Goal: Task Accomplishment & Management: Use online tool/utility

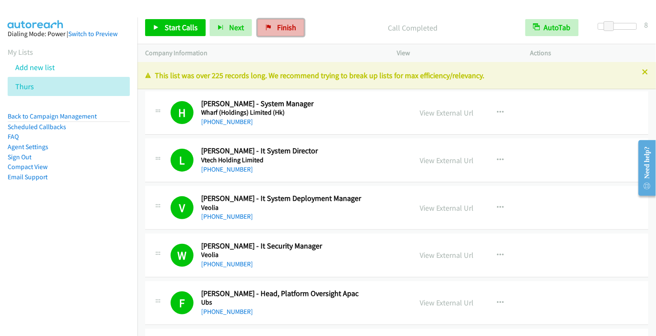
scroll to position [10267, 0]
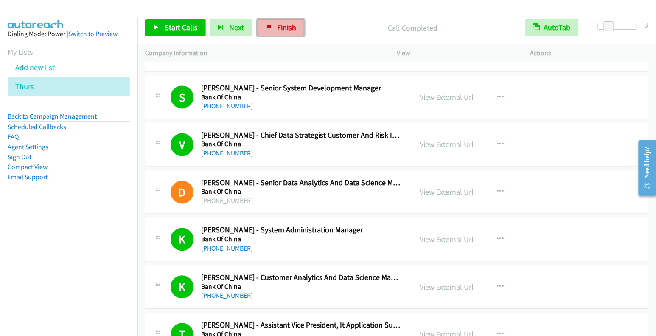
click at [288, 31] on span "Finish" at bounding box center [286, 27] width 19 height 10
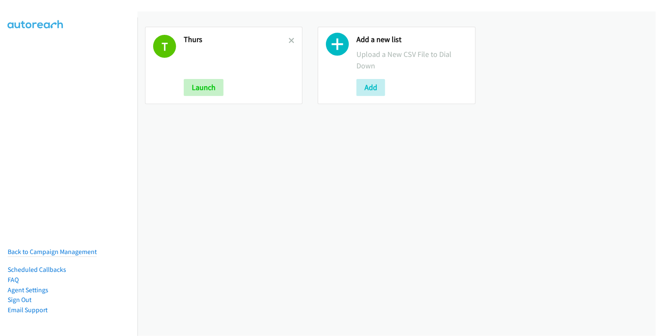
click at [286, 39] on h2 "Thurs" at bounding box center [236, 40] width 105 height 10
click at [289, 39] on icon at bounding box center [292, 41] width 6 height 6
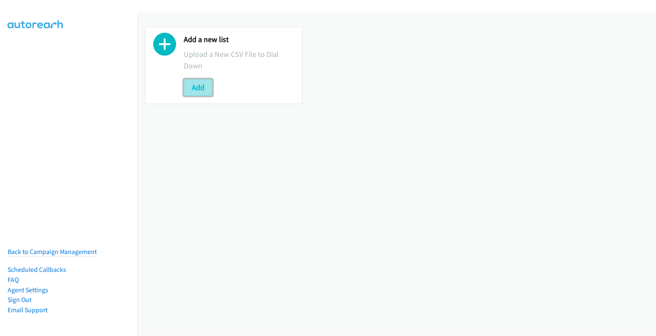
click at [196, 84] on button "Add" at bounding box center [198, 87] width 29 height 17
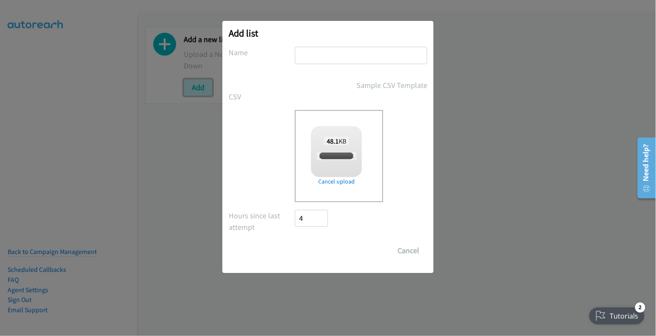
checkbox input "true"
click at [318, 257] on input "Save List" at bounding box center [317, 250] width 45 height 17
click at [323, 248] on input "Save List" at bounding box center [317, 250] width 45 height 17
click at [333, 52] on input "text" at bounding box center [361, 55] width 132 height 17
type input "thurs"
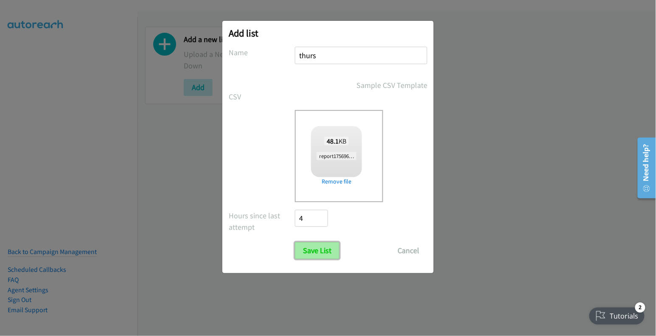
click at [326, 252] on input "Save List" at bounding box center [317, 250] width 45 height 17
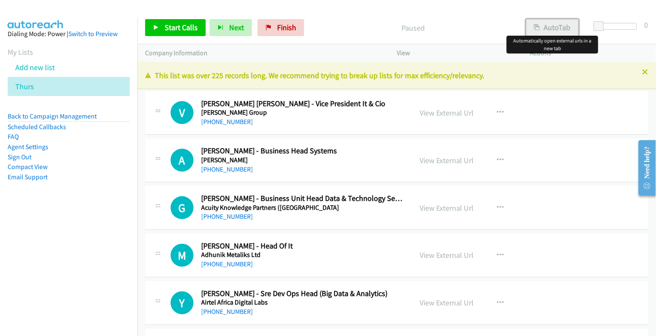
click at [565, 26] on button "AutoTab" at bounding box center [552, 27] width 53 height 17
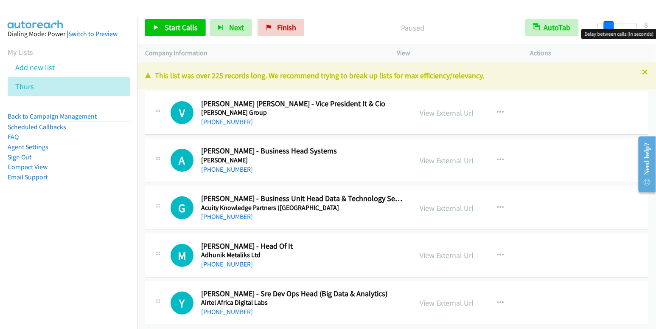
drag, startPoint x: 602, startPoint y: 25, endPoint x: 612, endPoint y: 28, distance: 10.5
click at [612, 28] on span at bounding box center [609, 26] width 10 height 10
click at [441, 114] on link "View External Url" at bounding box center [447, 113] width 54 height 10
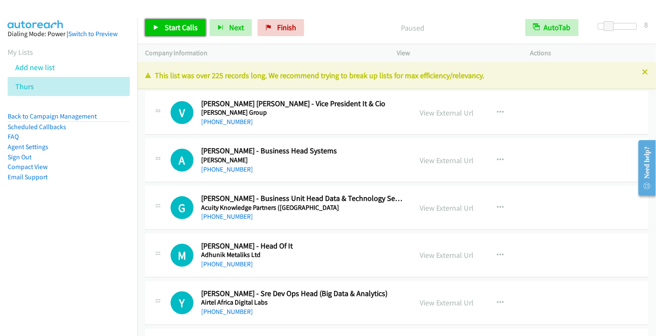
click at [165, 31] on span "Start Calls" at bounding box center [181, 27] width 33 height 10
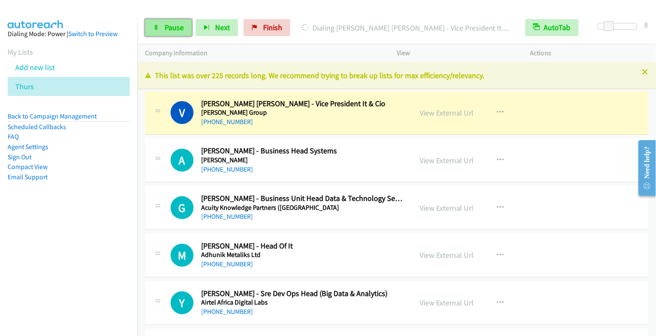
click at [165, 26] on span "Pause" at bounding box center [174, 27] width 19 height 10
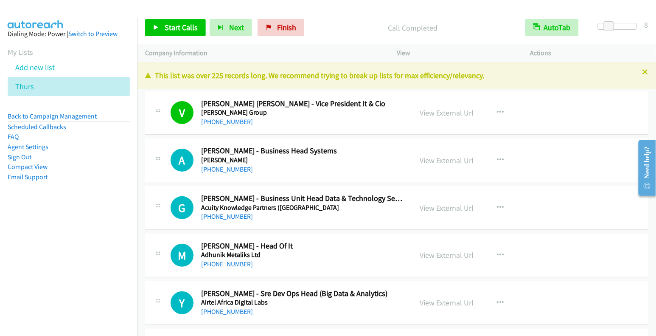
scroll to position [2, 0]
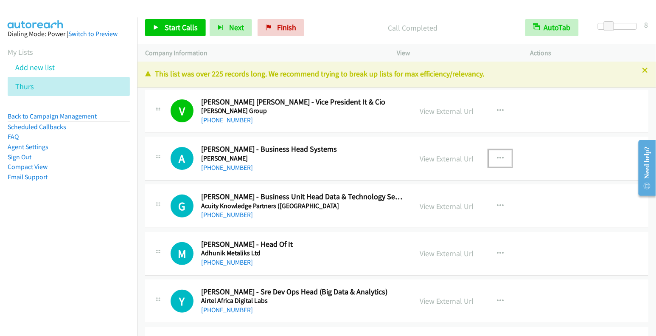
click at [497, 155] on icon "button" at bounding box center [500, 158] width 7 height 7
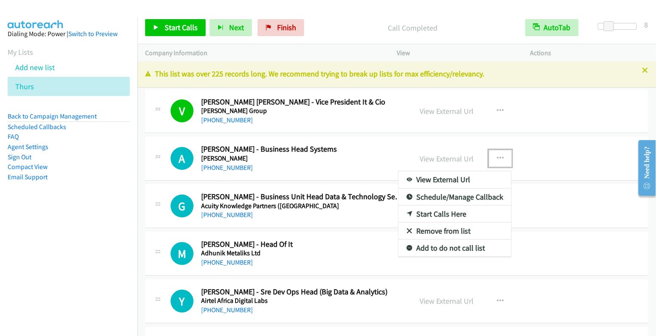
click at [449, 210] on link "Start Calls Here" at bounding box center [455, 213] width 113 height 17
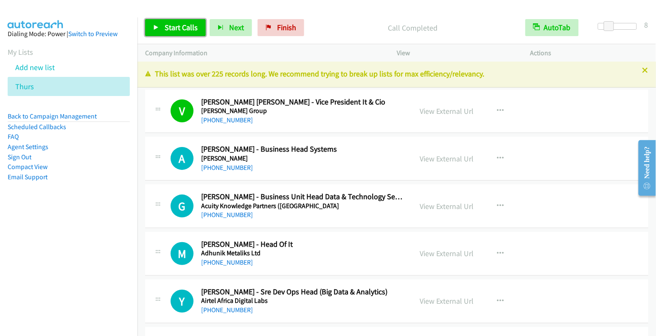
click at [184, 28] on span "Start Calls" at bounding box center [181, 27] width 33 height 10
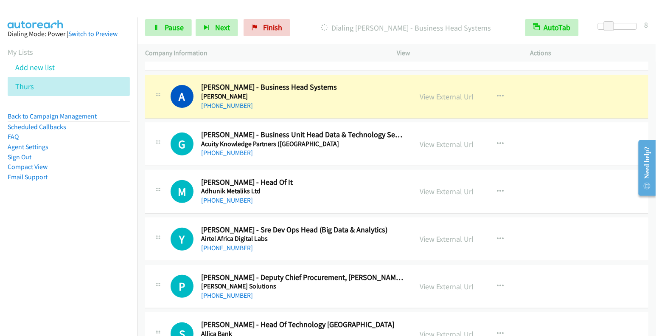
scroll to position [65, 0]
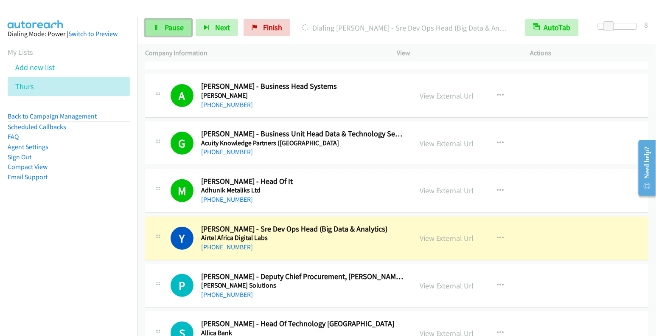
click at [175, 25] on span "Pause" at bounding box center [174, 27] width 19 height 10
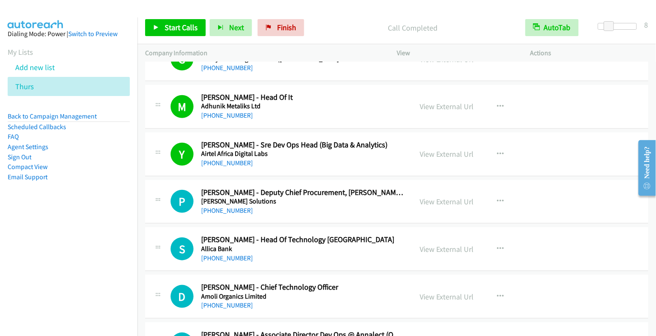
scroll to position [163, 0]
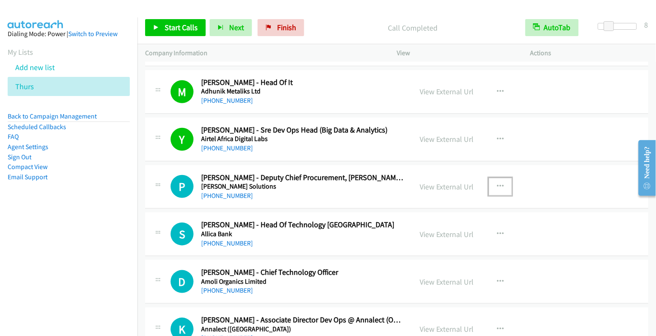
click at [489, 181] on button "button" at bounding box center [500, 186] width 23 height 17
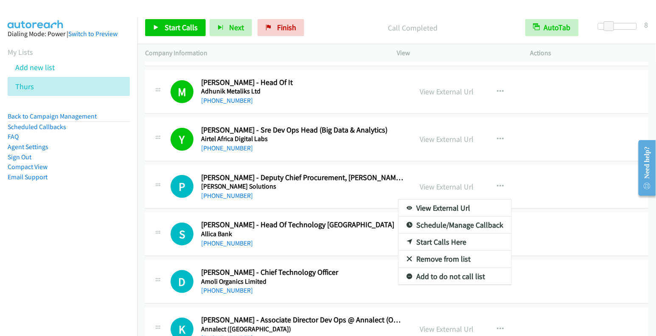
click at [466, 242] on link "Start Calls Here" at bounding box center [455, 241] width 113 height 17
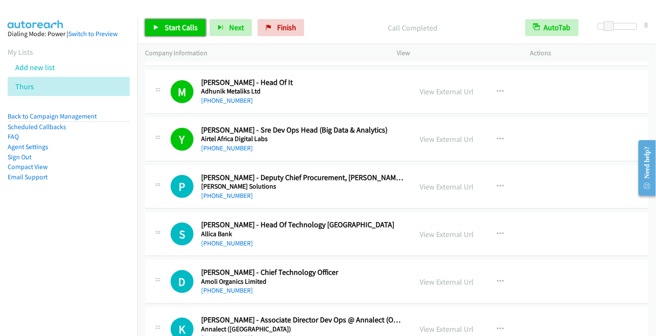
click at [174, 25] on span "Start Calls" at bounding box center [181, 27] width 33 height 10
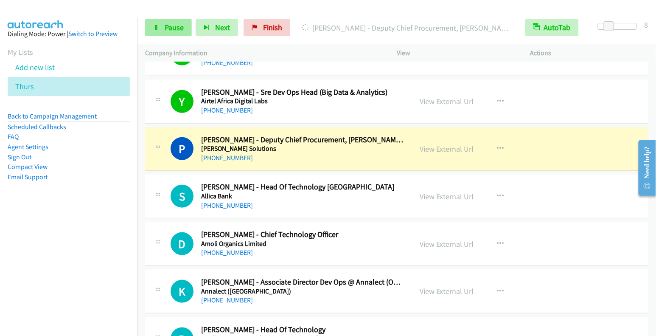
scroll to position [250, 0]
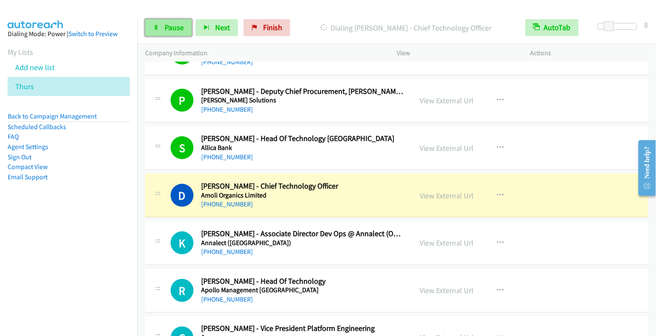
click at [177, 30] on span "Pause" at bounding box center [174, 27] width 19 height 10
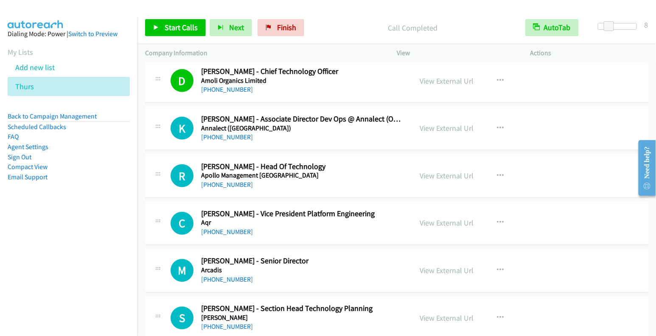
scroll to position [366, 0]
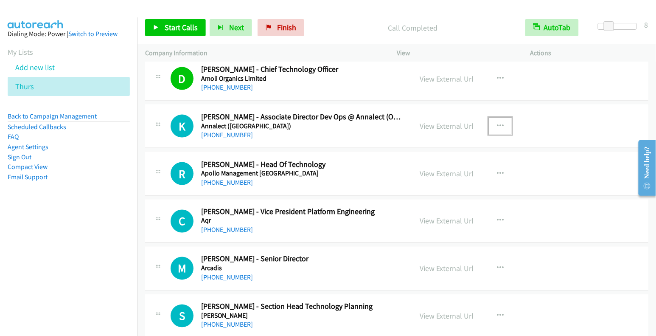
click at [497, 123] on icon "button" at bounding box center [500, 126] width 7 height 7
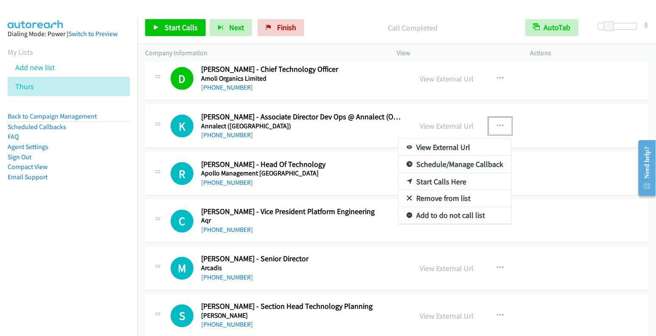
click at [455, 180] on link "Start Calls Here" at bounding box center [455, 181] width 113 height 17
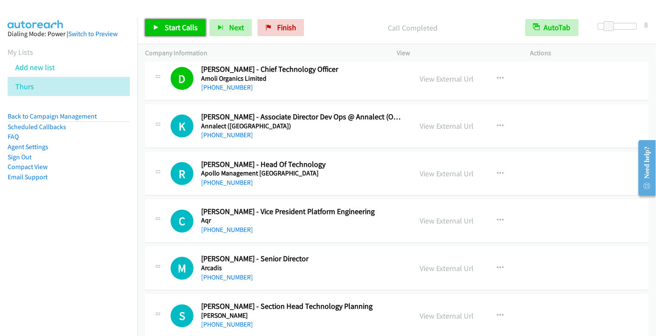
click at [181, 28] on span "Start Calls" at bounding box center [181, 27] width 33 height 10
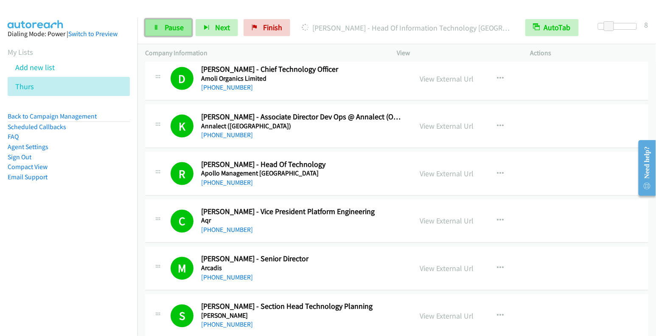
click at [174, 31] on span "Pause" at bounding box center [174, 27] width 19 height 10
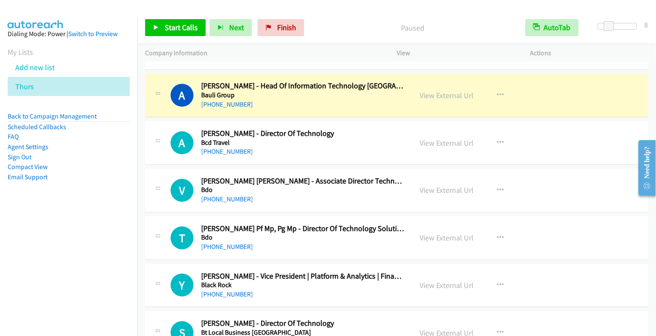
scroll to position [830, 0]
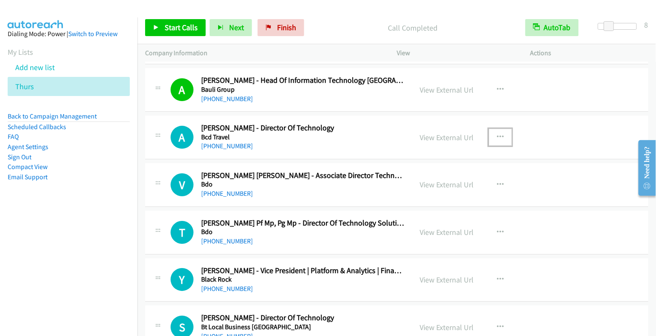
click at [497, 134] on icon "button" at bounding box center [500, 137] width 7 height 7
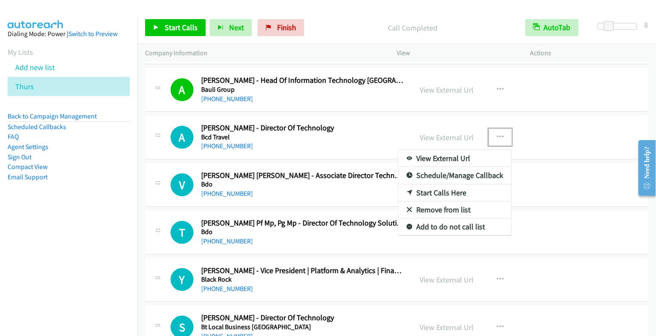
click at [462, 188] on link "Start Calls Here" at bounding box center [455, 192] width 113 height 17
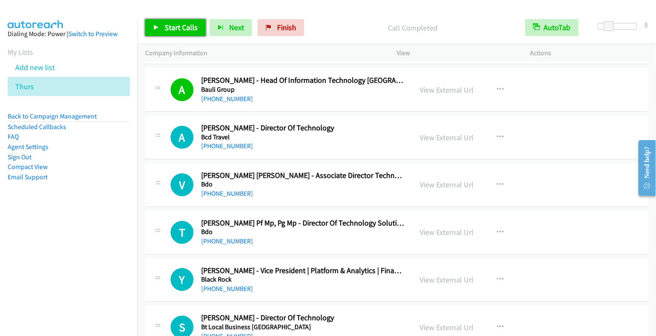
click at [165, 24] on span "Start Calls" at bounding box center [181, 27] width 33 height 10
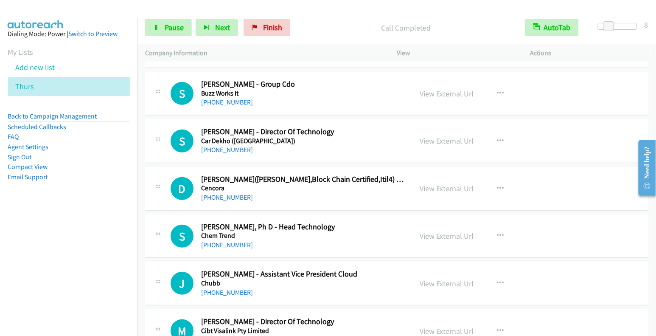
scroll to position [1112, 0]
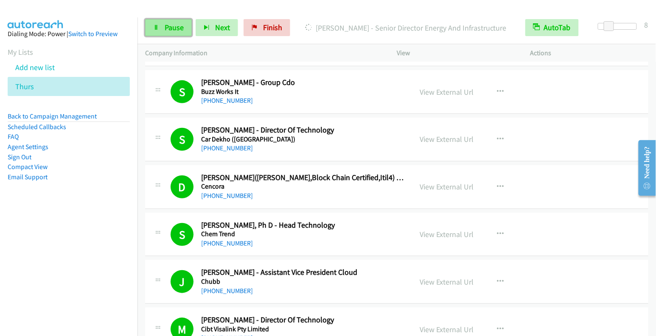
click at [165, 27] on span "Pause" at bounding box center [174, 27] width 19 height 10
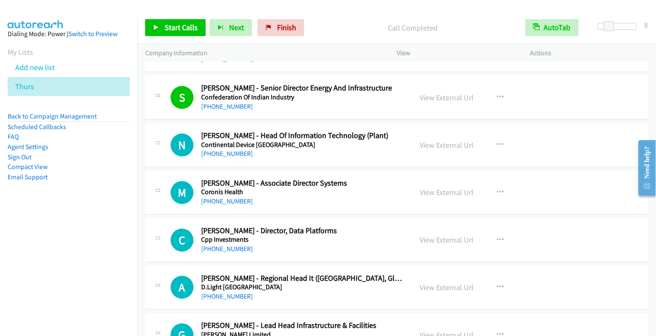
scroll to position [1599, 0]
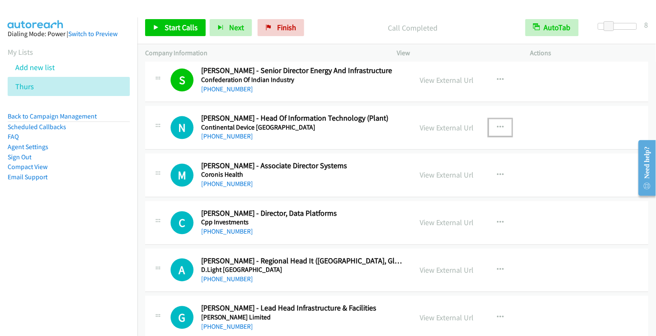
click at [497, 124] on icon "button" at bounding box center [500, 127] width 7 height 7
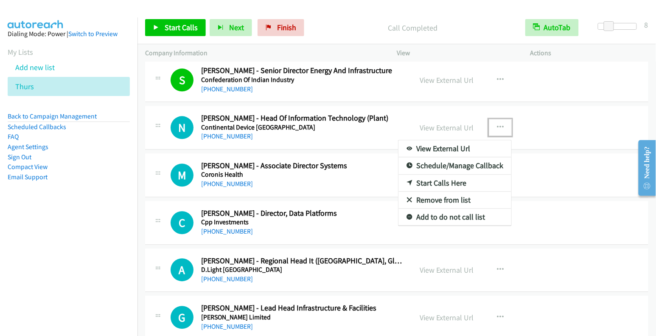
click at [425, 175] on link "Start Calls Here" at bounding box center [455, 182] width 113 height 17
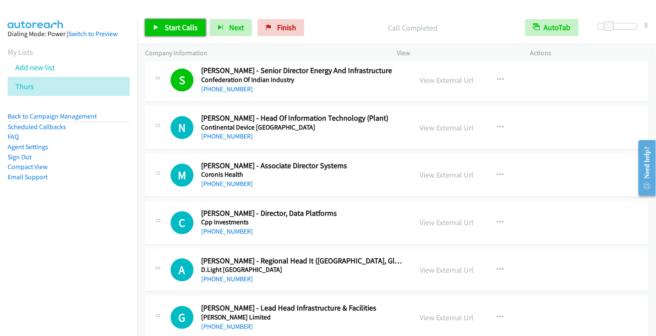
click at [168, 26] on span "Start Calls" at bounding box center [181, 27] width 33 height 10
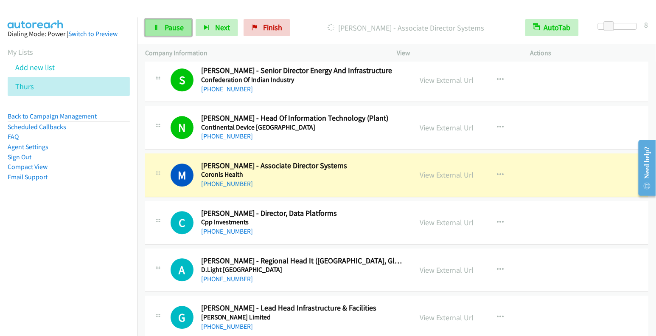
click at [155, 30] on icon at bounding box center [156, 28] width 6 height 6
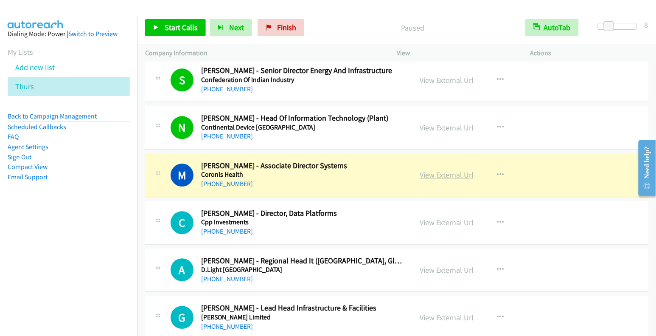
click at [454, 170] on link "View External Url" at bounding box center [447, 175] width 54 height 10
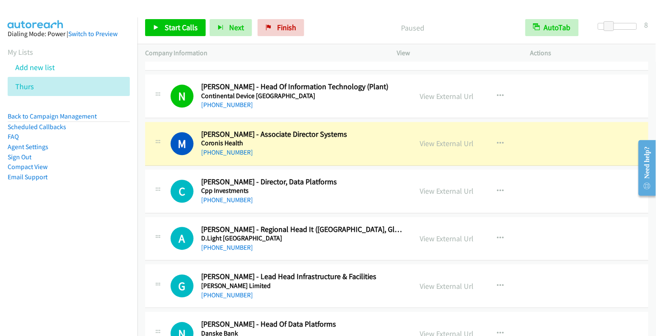
scroll to position [1631, 0]
click at [498, 140] on icon "button" at bounding box center [500, 143] width 7 height 7
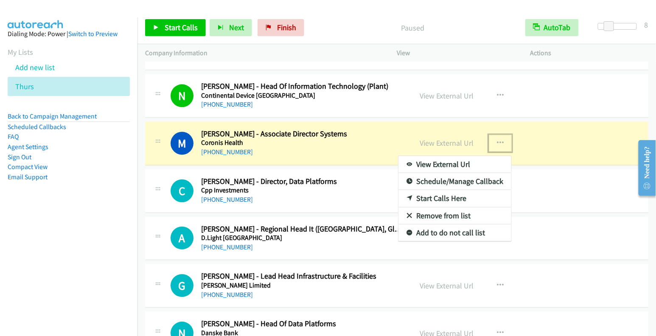
click at [467, 190] on link "Start Calls Here" at bounding box center [455, 198] width 113 height 17
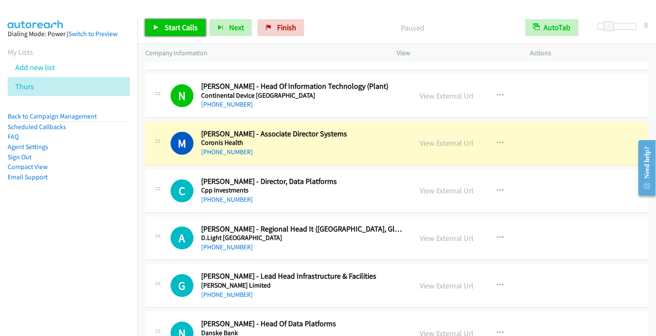
click at [178, 30] on span "Start Calls" at bounding box center [181, 27] width 33 height 10
click at [179, 28] on span "Pause" at bounding box center [174, 27] width 19 height 10
click at [500, 139] on button "button" at bounding box center [500, 143] width 23 height 17
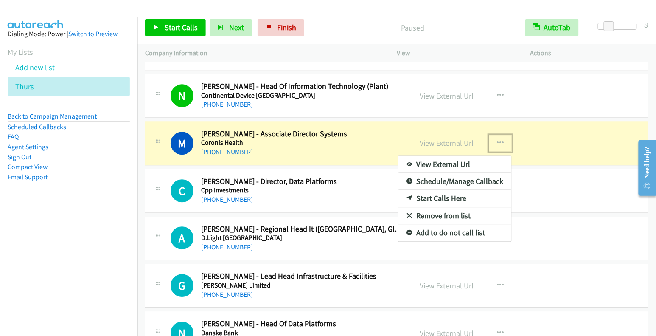
click at [467, 190] on link "Start Calls Here" at bounding box center [455, 198] width 113 height 17
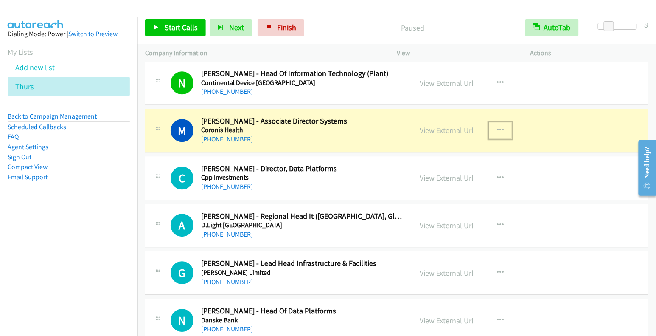
scroll to position [1659, 0]
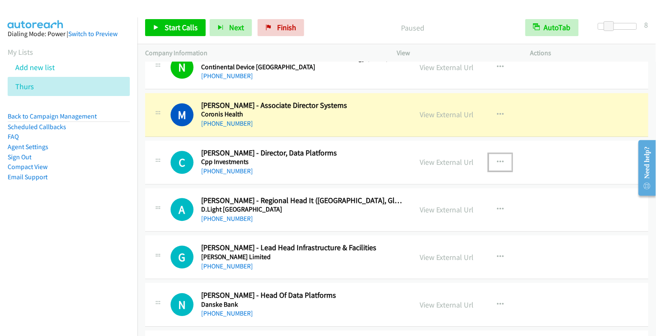
click at [498, 159] on icon "button" at bounding box center [500, 162] width 7 height 7
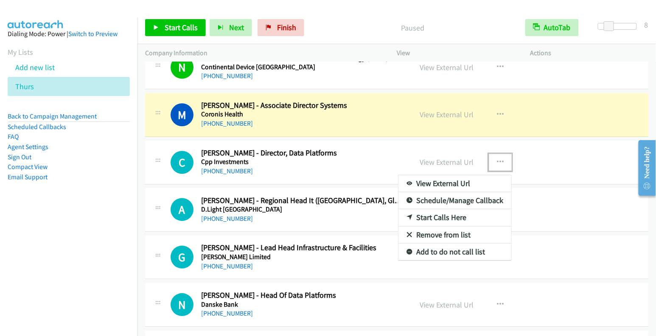
click at [441, 209] on link "Start Calls Here" at bounding box center [455, 217] width 113 height 17
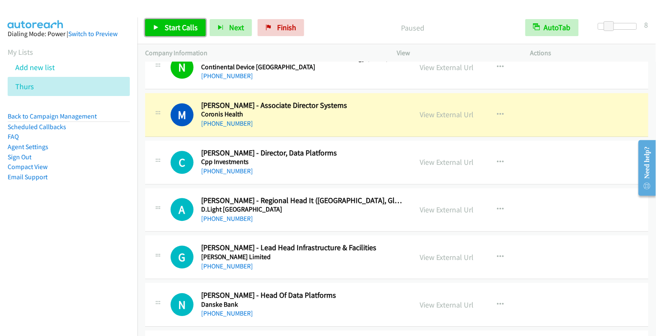
click at [171, 24] on span "Start Calls" at bounding box center [181, 27] width 33 height 10
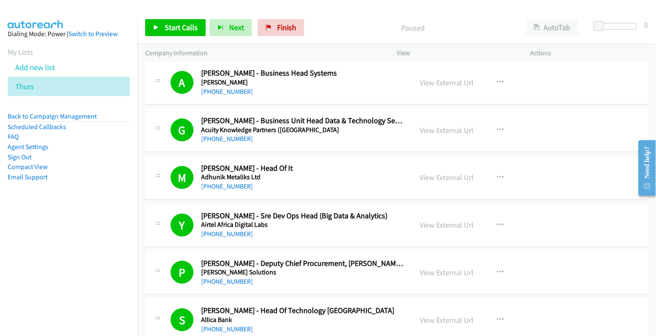
scroll to position [78, 0]
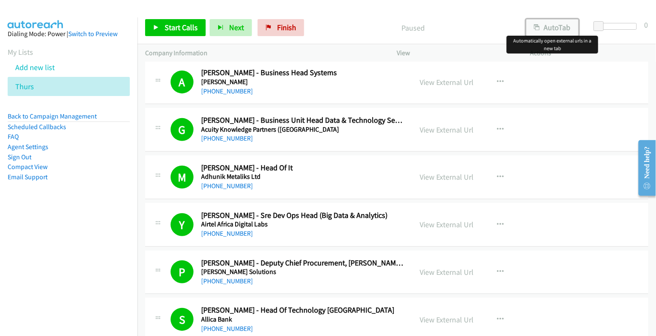
click at [551, 25] on button "AutoTab" at bounding box center [552, 27] width 53 height 17
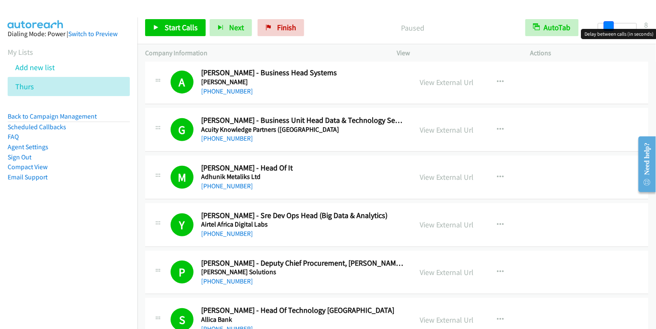
drag, startPoint x: 599, startPoint y: 25, endPoint x: 610, endPoint y: 26, distance: 10.2
click at [610, 26] on span at bounding box center [609, 26] width 10 height 10
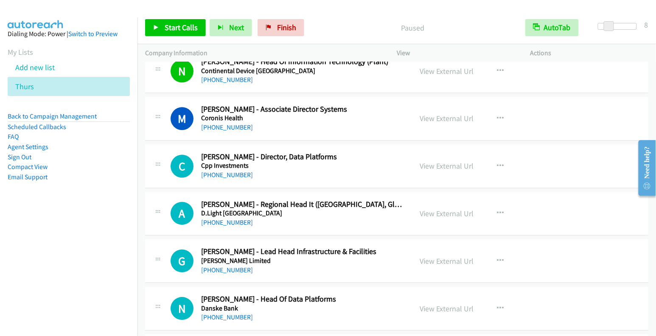
scroll to position [1647, 0]
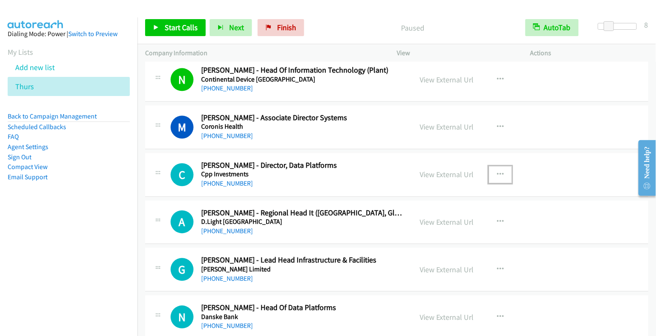
click at [499, 171] on icon "button" at bounding box center [500, 174] width 7 height 7
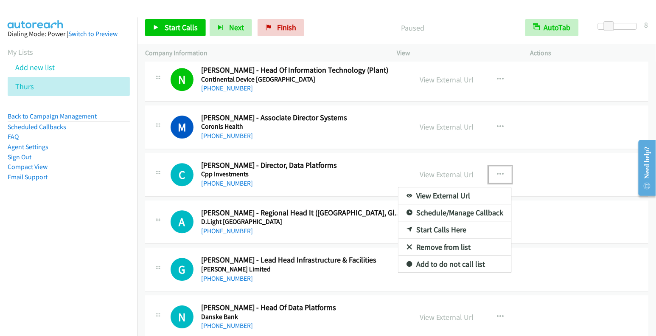
click at [457, 221] on link "Start Calls Here" at bounding box center [455, 229] width 113 height 17
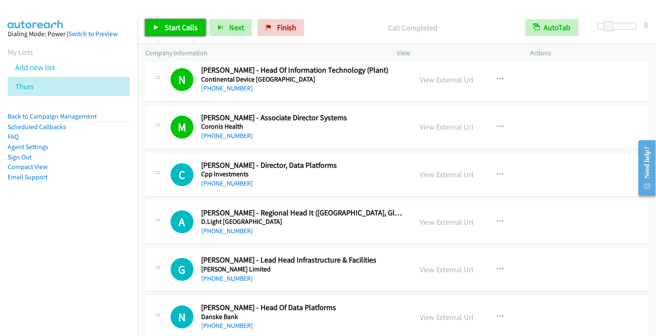
click at [179, 30] on span "Start Calls" at bounding box center [181, 27] width 33 height 10
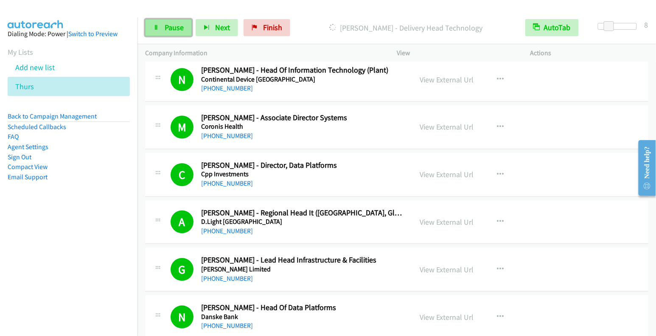
click at [174, 31] on span "Pause" at bounding box center [174, 27] width 19 height 10
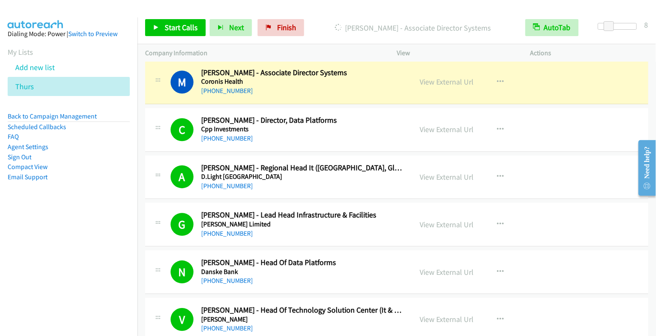
scroll to position [1698, 0]
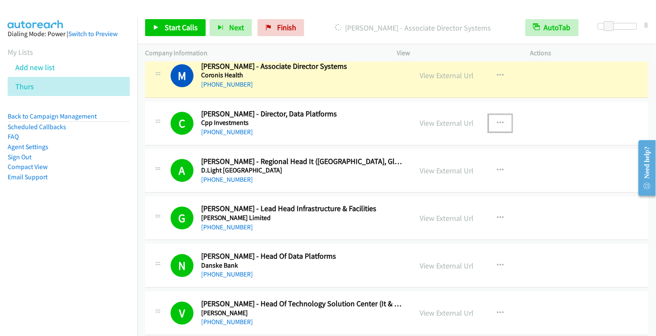
click at [492, 115] on button "button" at bounding box center [500, 123] width 23 height 17
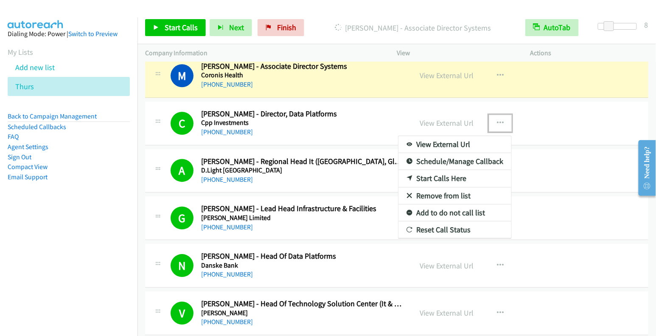
click at [445, 174] on link "Start Calls Here" at bounding box center [455, 178] width 113 height 17
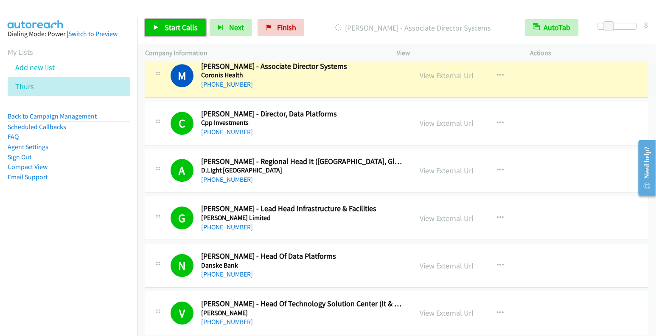
click at [170, 20] on link "Start Calls" at bounding box center [175, 27] width 61 height 17
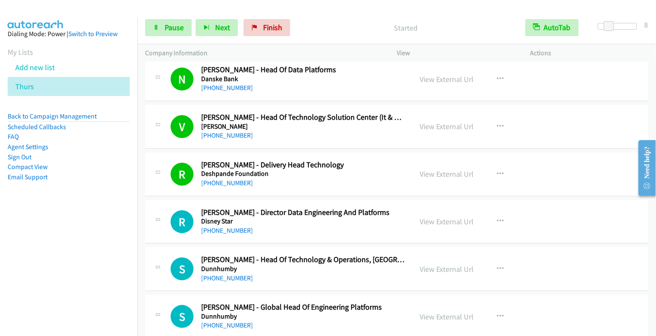
scroll to position [1887, 0]
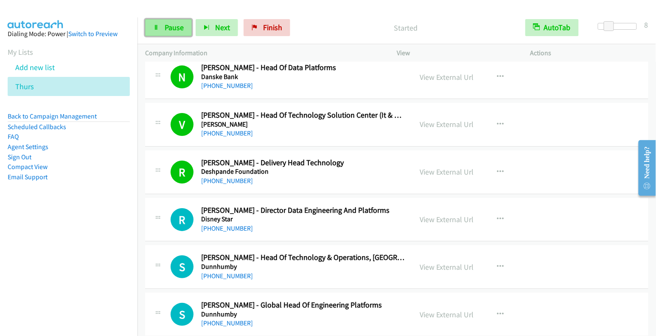
click at [167, 27] on span "Pause" at bounding box center [174, 27] width 19 height 10
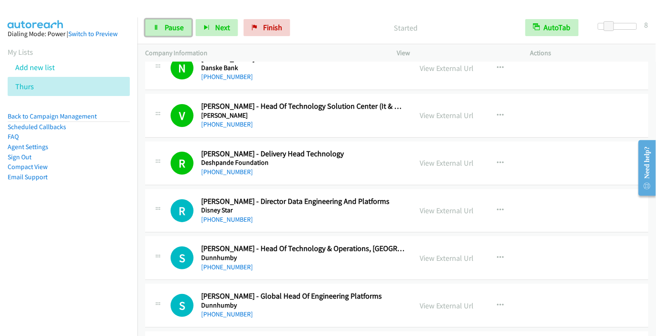
scroll to position [1914, 0]
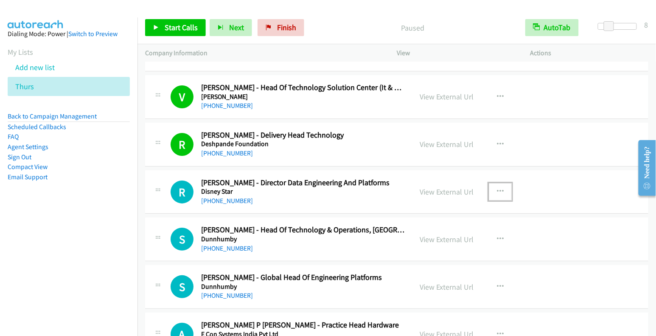
click at [497, 188] on icon "button" at bounding box center [500, 191] width 7 height 7
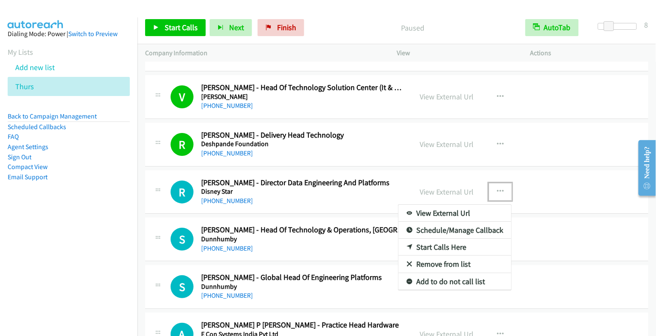
click at [441, 239] on link "Start Calls Here" at bounding box center [455, 247] width 113 height 17
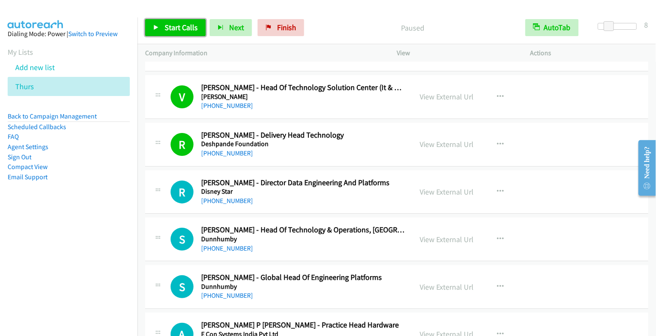
click at [181, 32] on span "Start Calls" at bounding box center [181, 27] width 33 height 10
click at [172, 29] on span "Pause" at bounding box center [174, 27] width 19 height 10
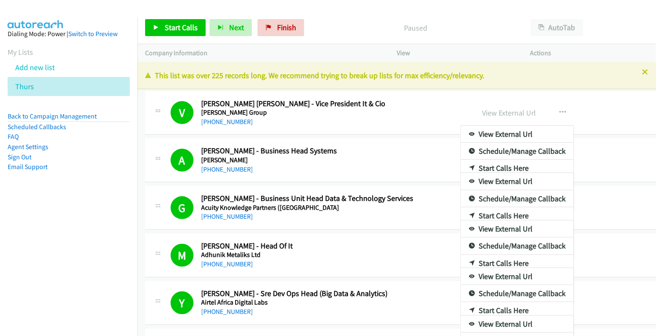
click at [569, 31] on div at bounding box center [328, 168] width 656 height 336
click at [569, 27] on div at bounding box center [328, 168] width 656 height 336
click at [551, 100] on div at bounding box center [328, 168] width 656 height 336
click at [478, 32] on div at bounding box center [328, 168] width 656 height 336
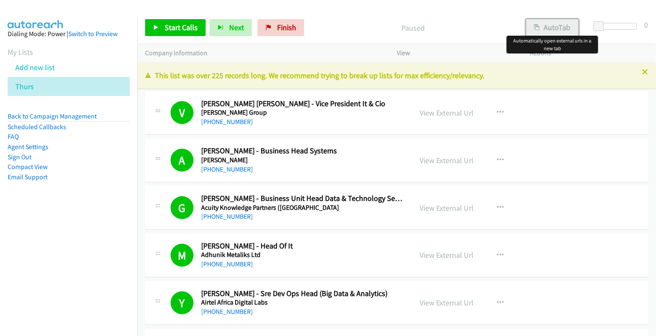
click at [567, 27] on button "AutoTab" at bounding box center [552, 27] width 53 height 17
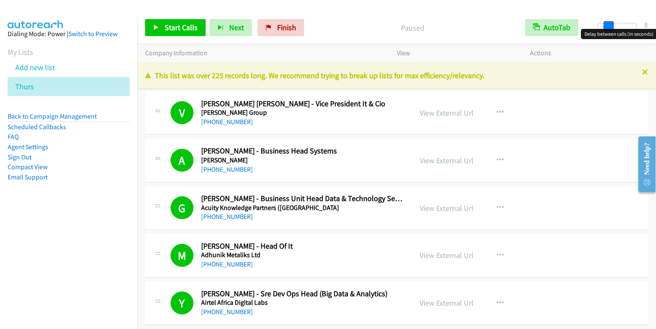
drag, startPoint x: 599, startPoint y: 24, endPoint x: 609, endPoint y: 27, distance: 9.8
click at [610, 25] on span at bounding box center [609, 26] width 10 height 10
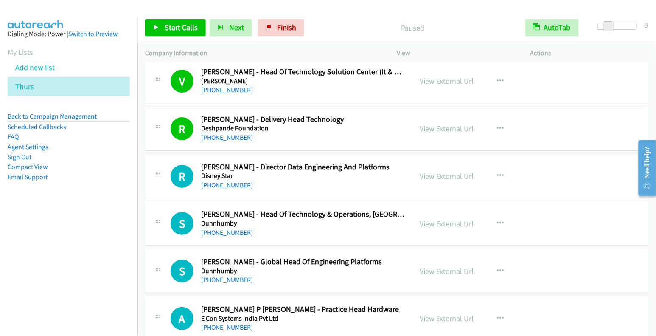
scroll to position [1940, 0]
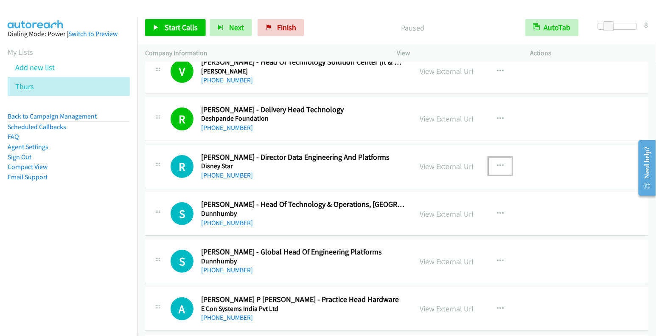
click at [495, 157] on button "button" at bounding box center [500, 165] width 23 height 17
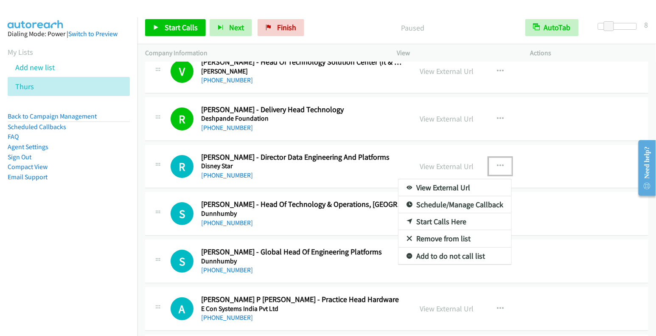
click at [448, 213] on link "Start Calls Here" at bounding box center [455, 221] width 113 height 17
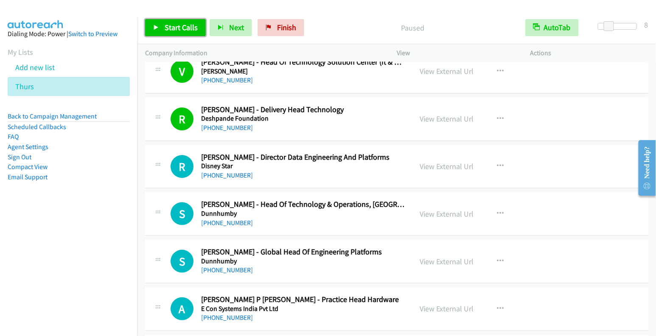
click at [182, 31] on span "Start Calls" at bounding box center [181, 27] width 33 height 10
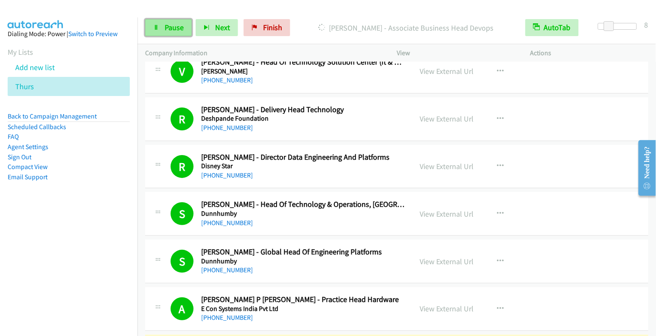
click at [175, 31] on span "Pause" at bounding box center [174, 27] width 19 height 10
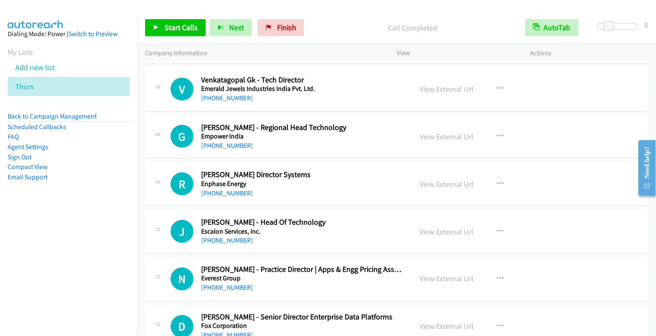
scroll to position [2245, 0]
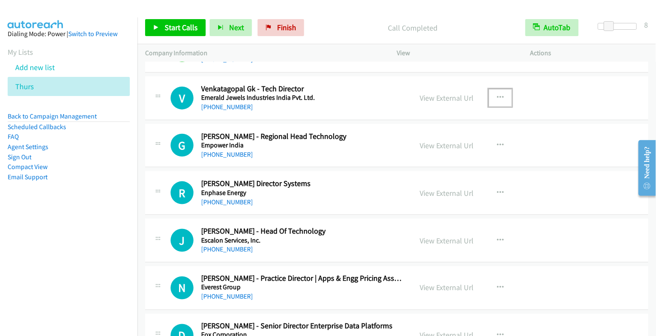
click at [499, 94] on icon "button" at bounding box center [500, 97] width 7 height 7
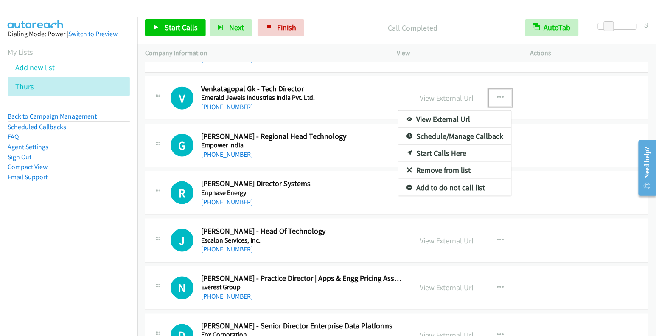
click at [459, 145] on link "Start Calls Here" at bounding box center [455, 153] width 113 height 17
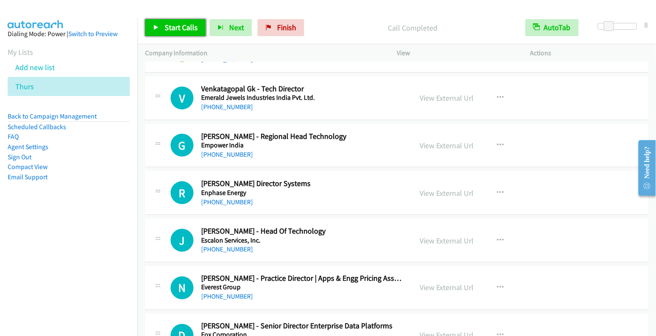
click at [168, 26] on span "Start Calls" at bounding box center [181, 27] width 33 height 10
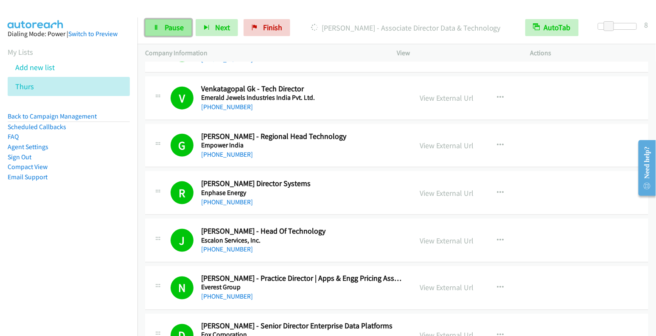
click at [170, 33] on link "Pause" at bounding box center [168, 27] width 47 height 17
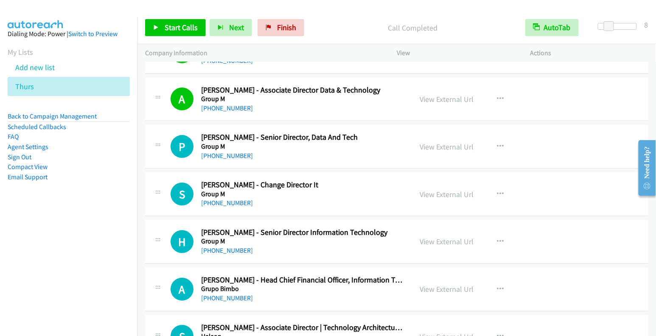
scroll to position [3051, 0]
click at [497, 143] on icon "button" at bounding box center [500, 146] width 7 height 7
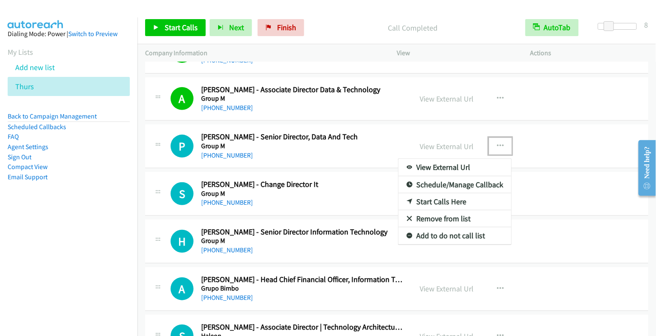
click at [437, 193] on link "Start Calls Here" at bounding box center [455, 201] width 113 height 17
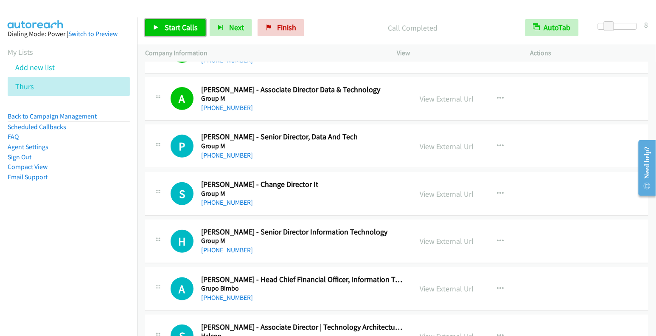
click at [175, 23] on span "Start Calls" at bounding box center [181, 27] width 33 height 10
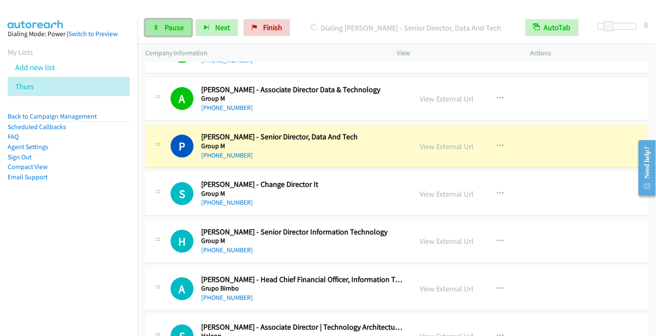
click at [150, 32] on link "Pause" at bounding box center [168, 27] width 47 height 17
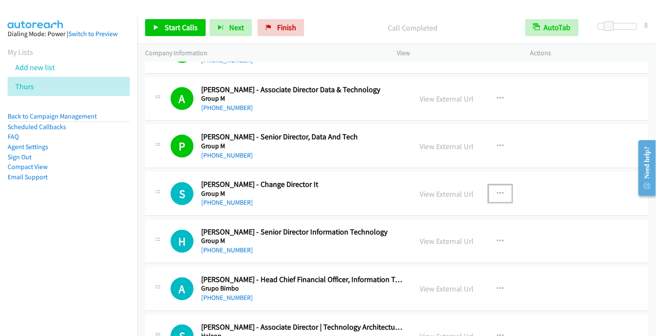
click at [489, 185] on button "button" at bounding box center [500, 193] width 23 height 17
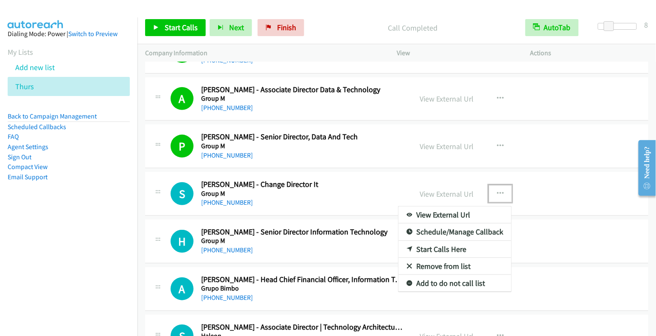
click at [433, 241] on link "Start Calls Here" at bounding box center [455, 249] width 113 height 17
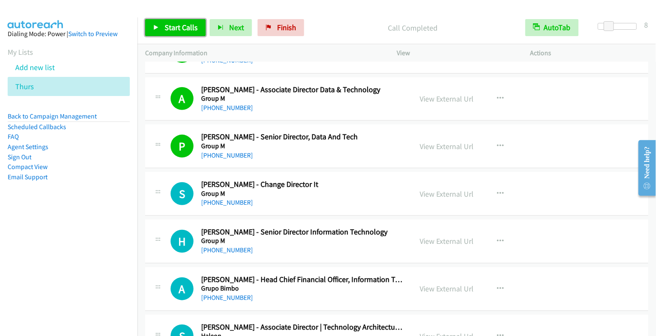
click at [190, 31] on span "Start Calls" at bounding box center [181, 27] width 33 height 10
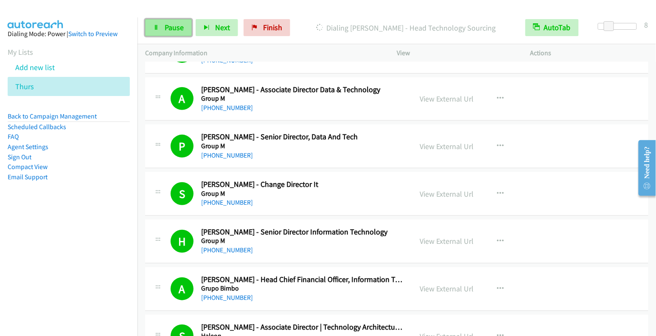
click at [166, 21] on link "Pause" at bounding box center [168, 27] width 47 height 17
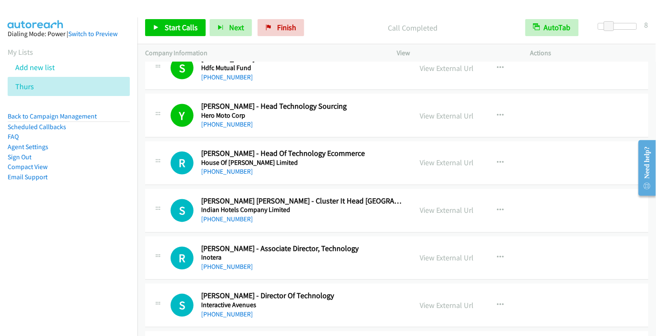
scroll to position [3367, 0]
click at [497, 160] on icon "button" at bounding box center [500, 163] width 7 height 7
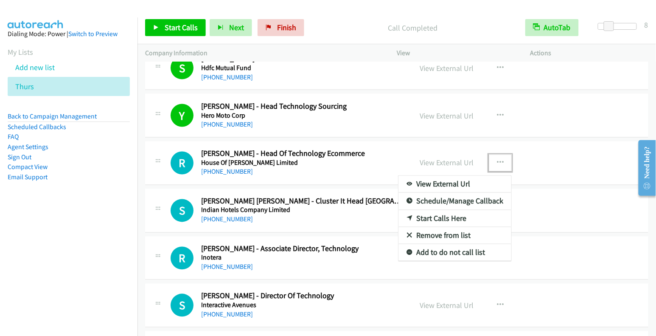
click at [460, 210] on link "Start Calls Here" at bounding box center [455, 218] width 113 height 17
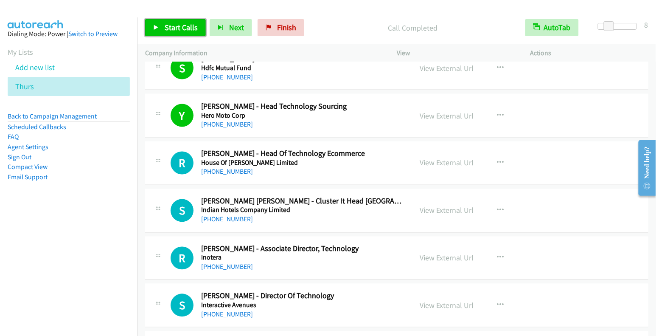
click at [181, 22] on span "Start Calls" at bounding box center [181, 27] width 33 height 10
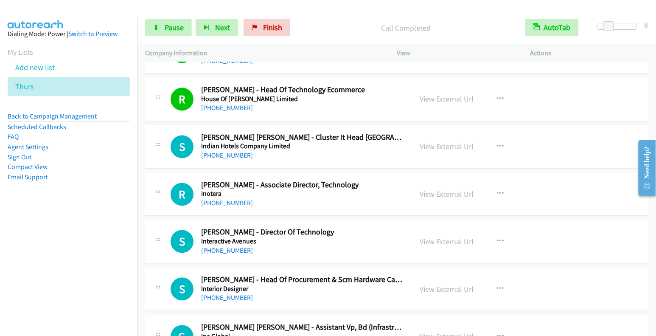
scroll to position [3439, 0]
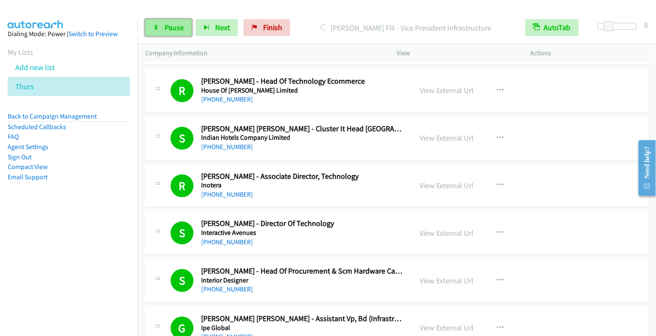
click at [171, 24] on span "Pause" at bounding box center [174, 27] width 19 height 10
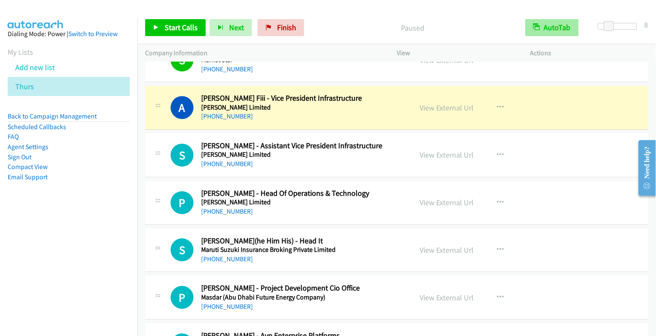
scroll to position [4657, 0]
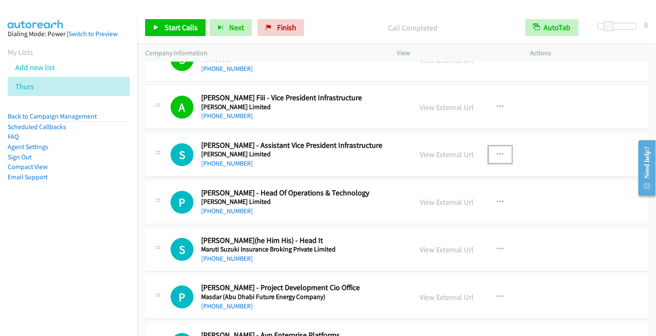
click at [497, 151] on icon "button" at bounding box center [500, 154] width 7 height 7
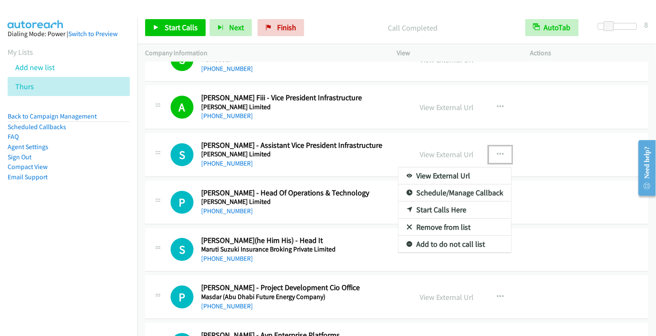
click at [434, 201] on link "Start Calls Here" at bounding box center [455, 209] width 113 height 17
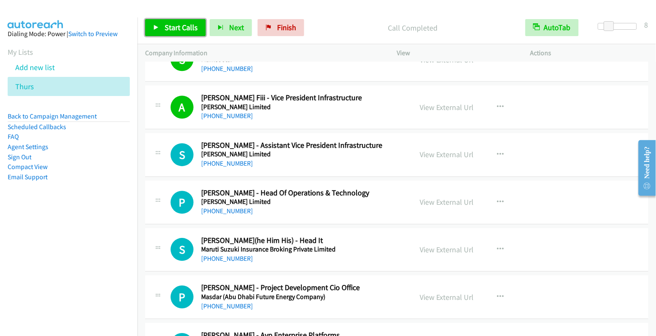
click at [167, 21] on link "Start Calls" at bounding box center [175, 27] width 61 height 17
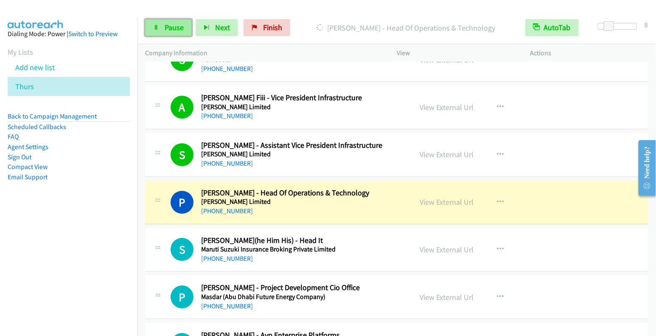
click at [171, 23] on span "Pause" at bounding box center [174, 27] width 19 height 10
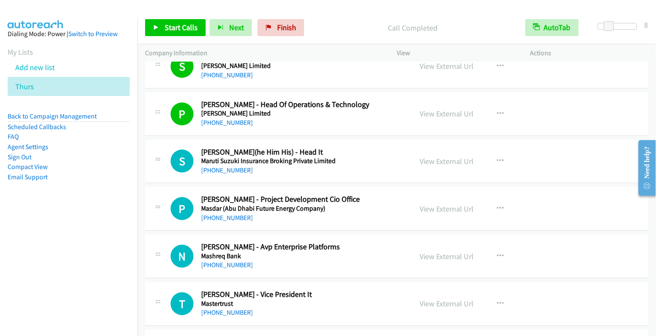
scroll to position [4746, 0]
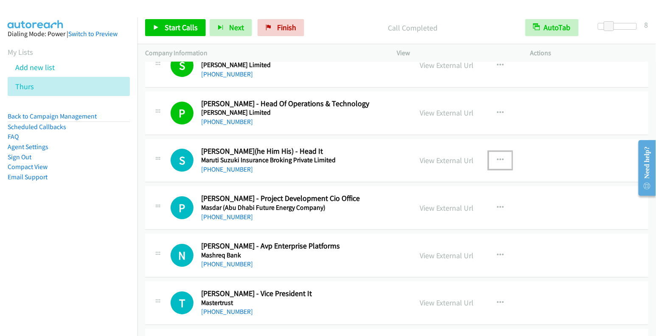
click at [497, 157] on icon "button" at bounding box center [500, 160] width 7 height 7
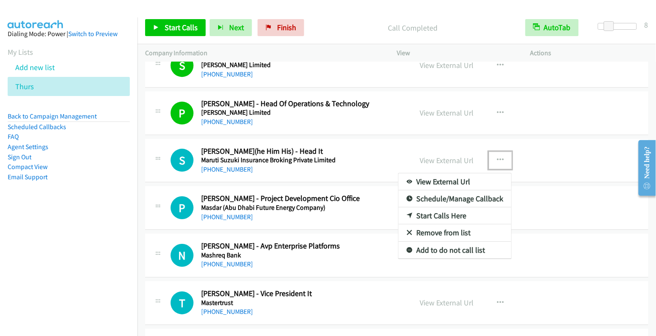
click at [453, 207] on link "Start Calls Here" at bounding box center [455, 215] width 113 height 17
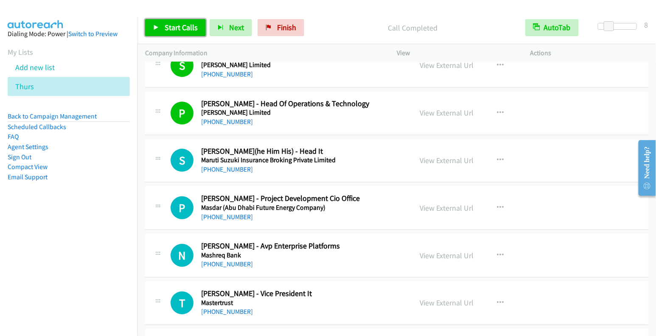
click at [170, 31] on span "Start Calls" at bounding box center [181, 27] width 33 height 10
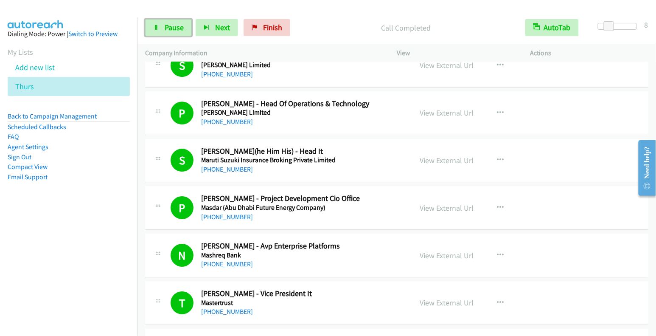
drag, startPoint x: 169, startPoint y: 30, endPoint x: 200, endPoint y: 48, distance: 36.2
click at [169, 30] on span "Pause" at bounding box center [174, 27] width 19 height 10
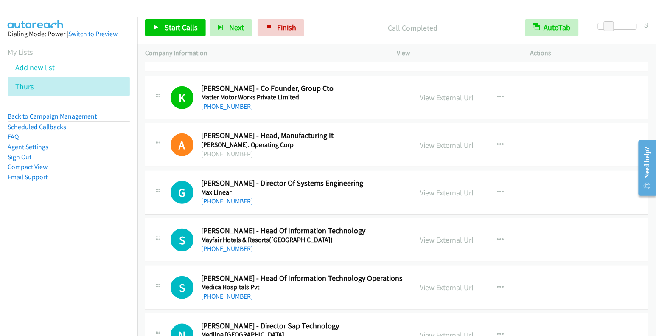
scroll to position [5047, 0]
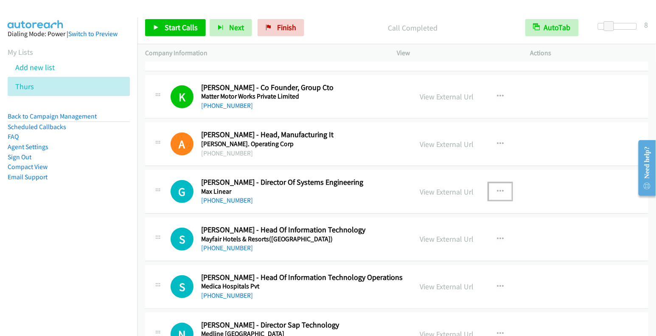
click at [492, 183] on button "button" at bounding box center [500, 191] width 23 height 17
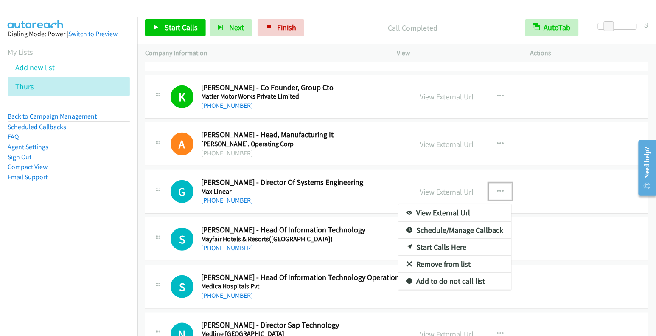
click at [444, 239] on link "Start Calls Here" at bounding box center [455, 247] width 113 height 17
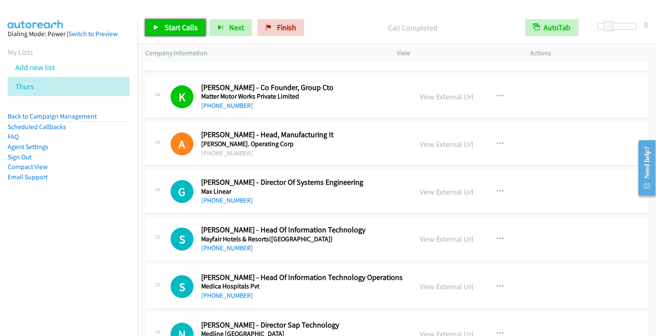
click at [174, 29] on span "Start Calls" at bounding box center [181, 27] width 33 height 10
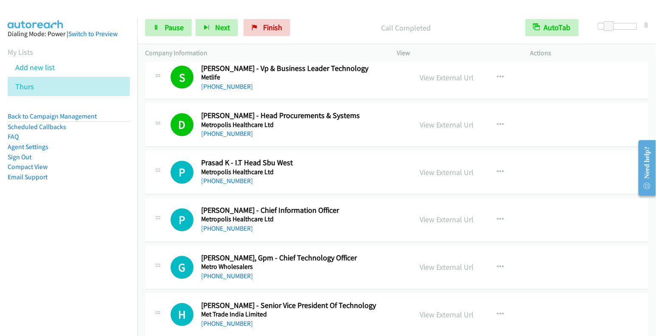
scroll to position [5362, 0]
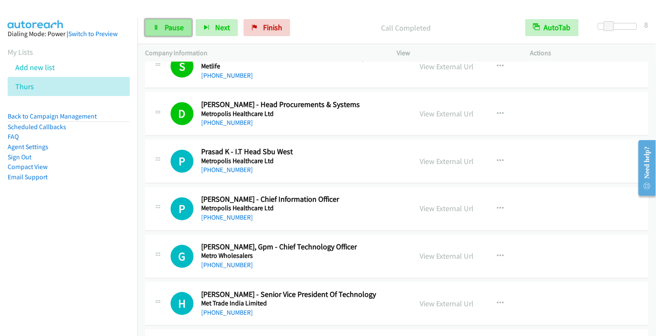
click at [171, 28] on span "Pause" at bounding box center [174, 27] width 19 height 10
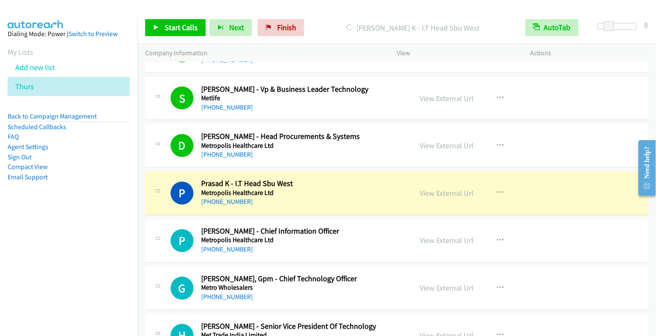
scroll to position [5321, 0]
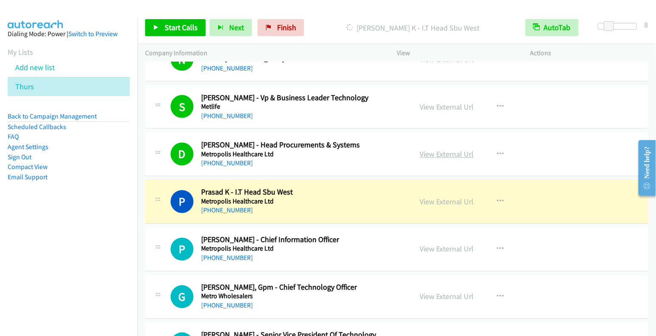
click at [454, 149] on link "View External Url" at bounding box center [447, 154] width 54 height 10
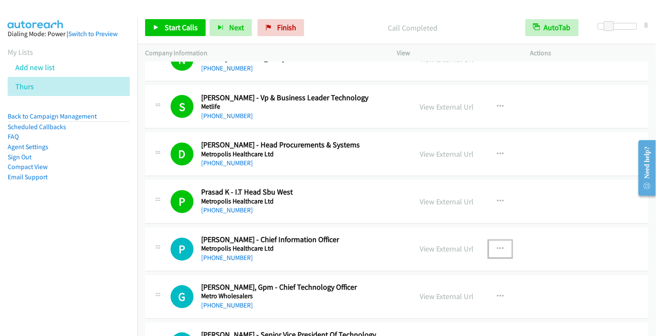
click at [497, 246] on icon "button" at bounding box center [500, 249] width 7 height 7
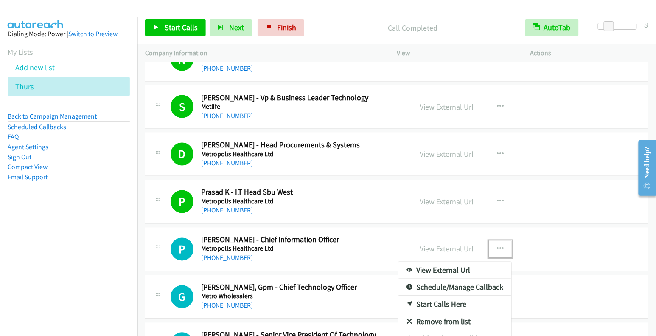
click at [436, 296] on link "Start Calls Here" at bounding box center [455, 304] width 113 height 17
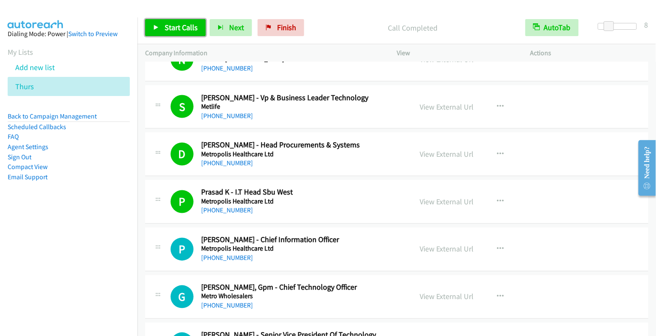
click at [184, 31] on span "Start Calls" at bounding box center [181, 27] width 33 height 10
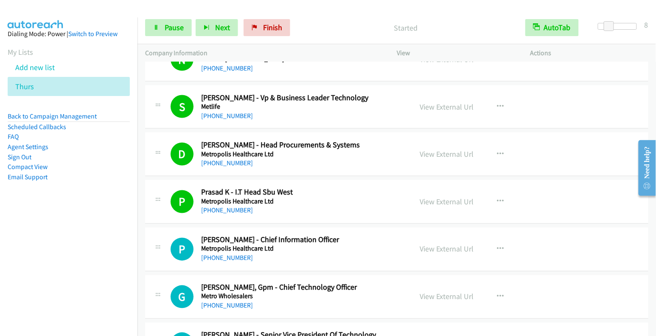
click at [158, 23] on div "Start Calls Pause Next Finish" at bounding box center [219, 27] width 149 height 17
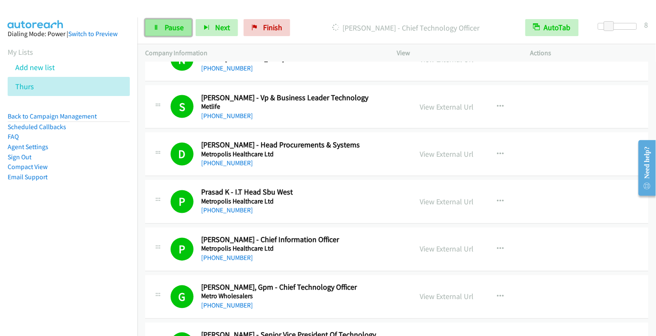
click at [168, 31] on span "Pause" at bounding box center [174, 27] width 19 height 10
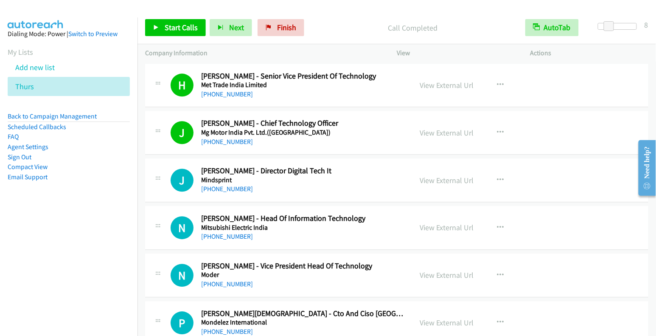
scroll to position [5605, 0]
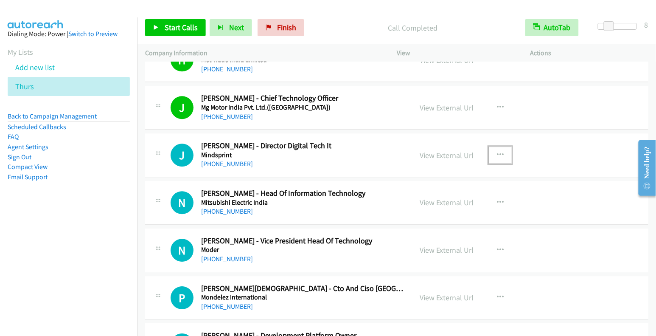
click at [497, 152] on icon "button" at bounding box center [500, 155] width 7 height 7
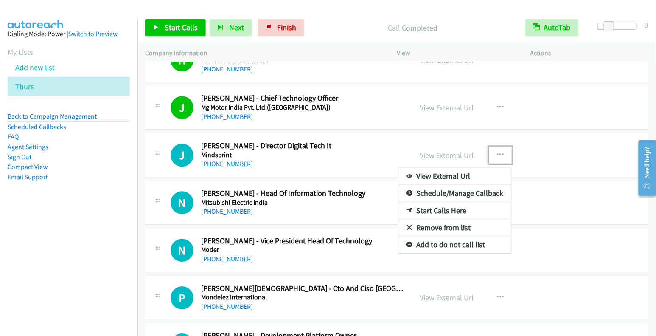
click at [453, 202] on link "Start Calls Here" at bounding box center [455, 210] width 113 height 17
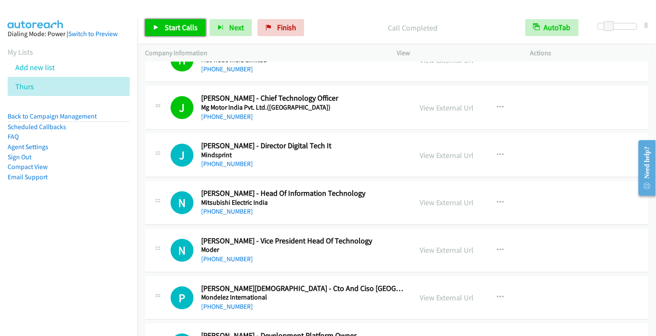
click at [179, 24] on span "Start Calls" at bounding box center [181, 27] width 33 height 10
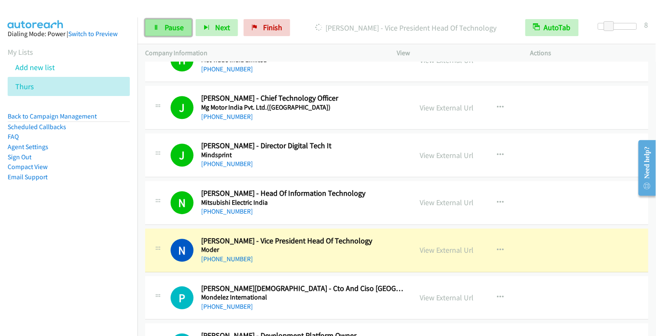
click at [163, 31] on link "Pause" at bounding box center [168, 27] width 47 height 17
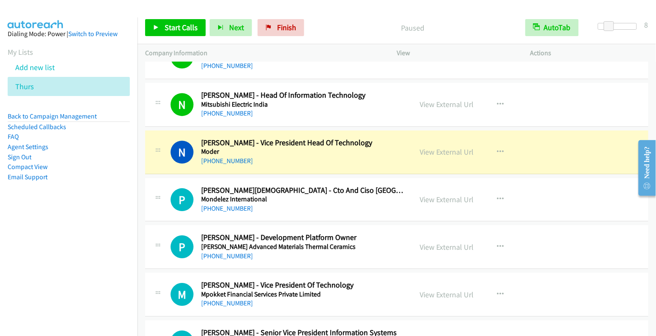
scroll to position [5705, 0]
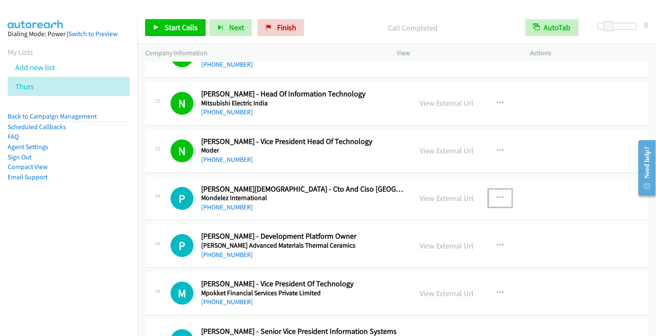
click at [497, 194] on icon "button" at bounding box center [500, 197] width 7 height 7
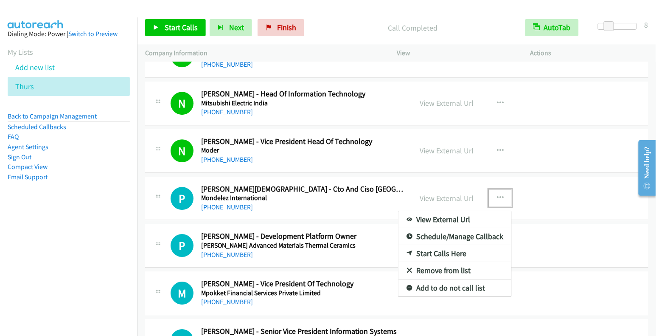
click at [447, 245] on link "Start Calls Here" at bounding box center [455, 253] width 113 height 17
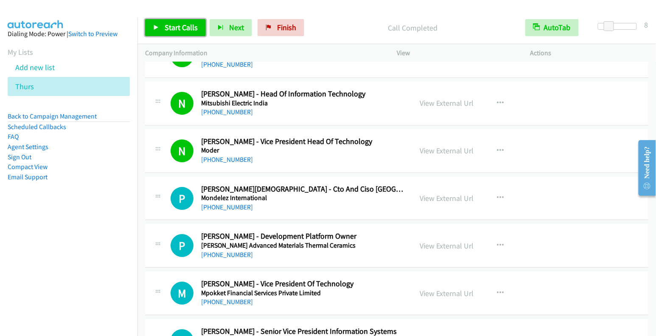
click at [177, 21] on link "Start Calls" at bounding box center [175, 27] width 61 height 17
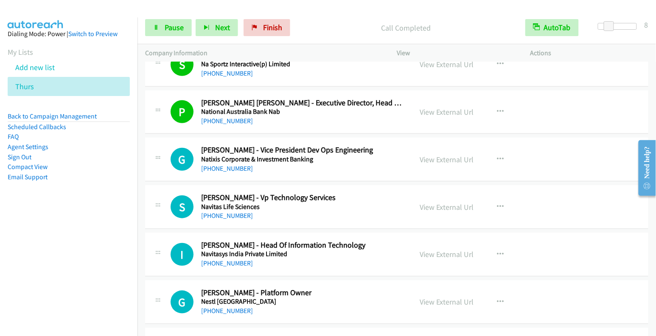
scroll to position [6077, 0]
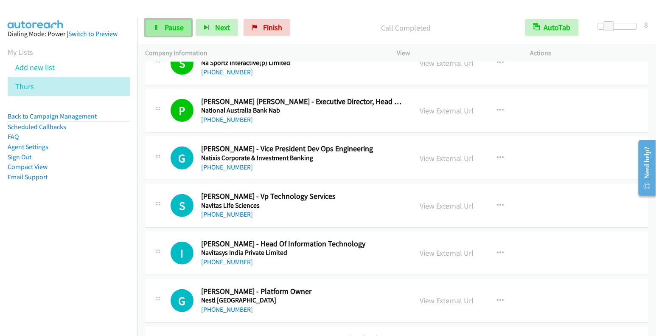
click at [169, 31] on span "Pause" at bounding box center [174, 27] width 19 height 10
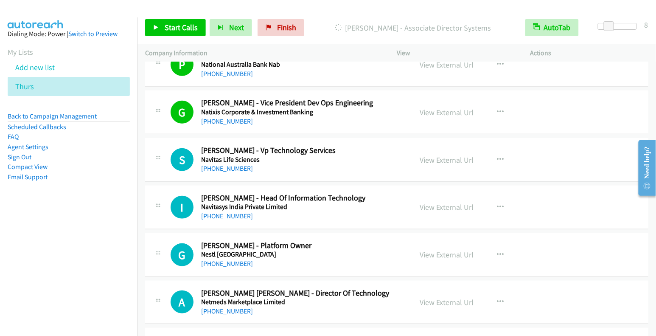
scroll to position [6137, 0]
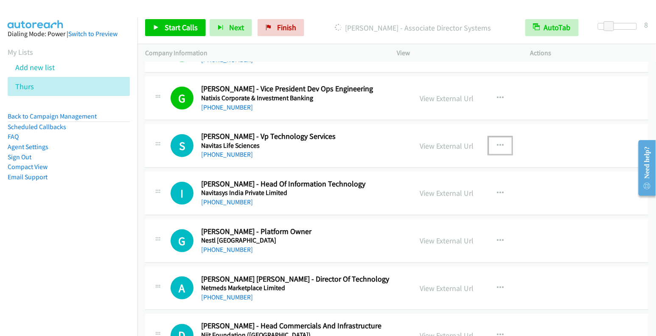
click at [498, 142] on icon "button" at bounding box center [500, 145] width 7 height 7
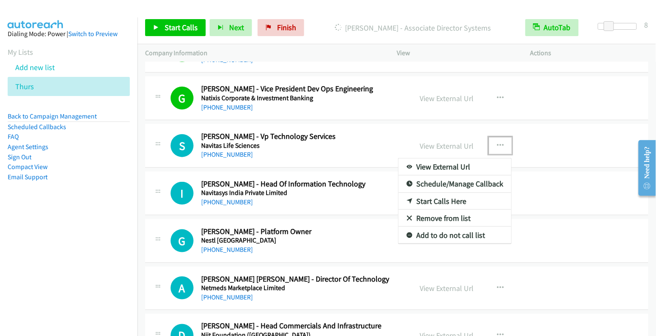
click at [451, 193] on link "Start Calls Here" at bounding box center [455, 201] width 113 height 17
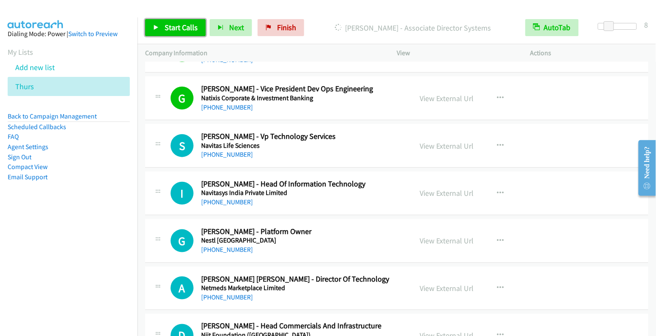
click at [174, 27] on span "Start Calls" at bounding box center [181, 27] width 33 height 10
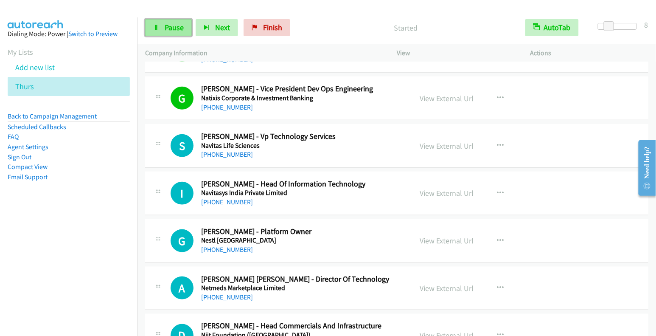
click at [163, 28] on link "Pause" at bounding box center [168, 27] width 47 height 17
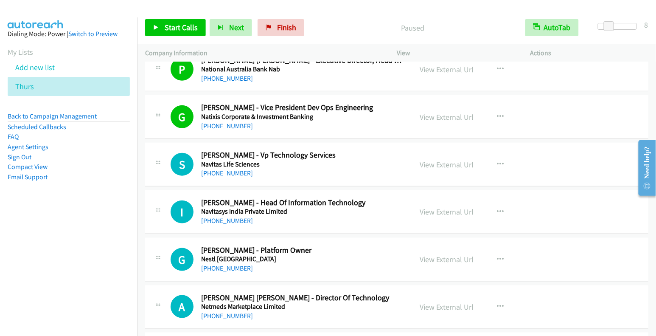
scroll to position [6119, 0]
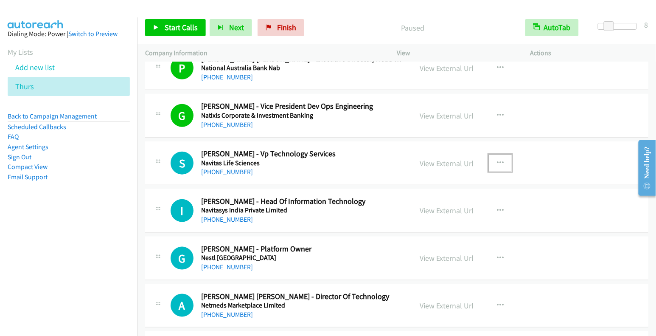
click at [499, 160] on icon "button" at bounding box center [500, 163] width 7 height 7
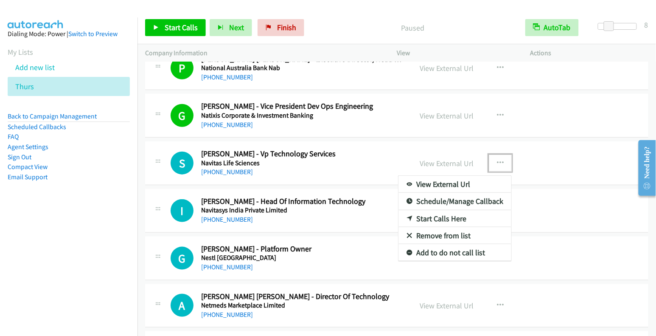
click at [450, 210] on link "Start Calls Here" at bounding box center [455, 218] width 113 height 17
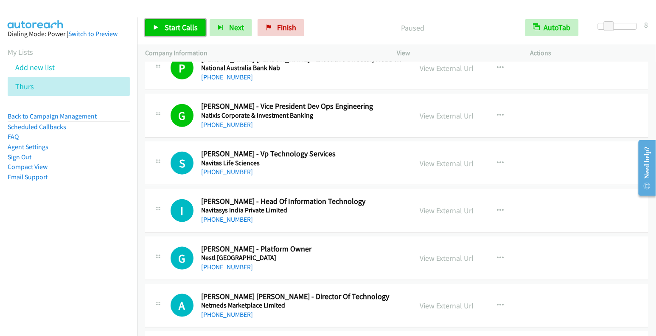
click at [185, 27] on span "Start Calls" at bounding box center [181, 27] width 33 height 10
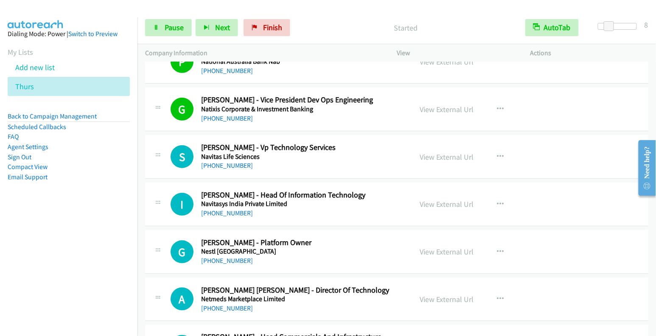
scroll to position [6134, 0]
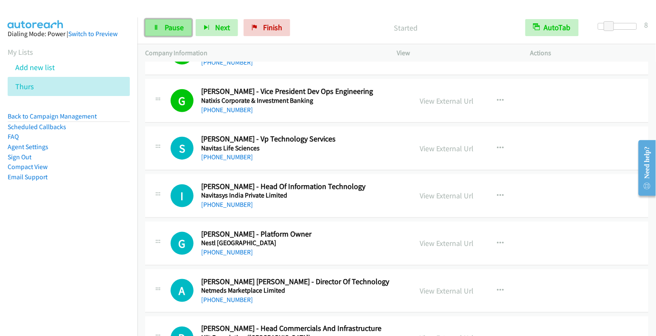
click at [160, 27] on link "Pause" at bounding box center [168, 27] width 47 height 17
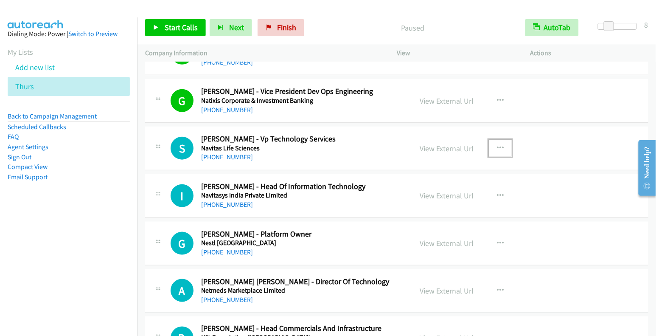
click at [497, 145] on icon "button" at bounding box center [500, 148] width 7 height 7
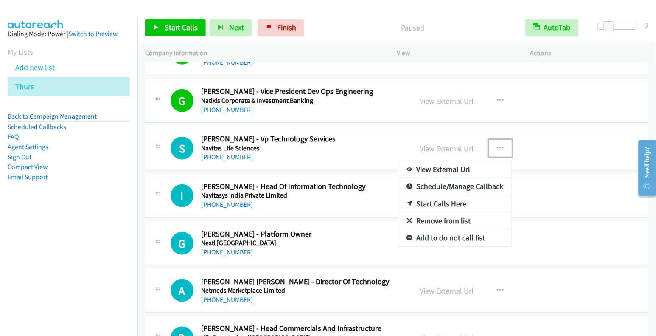
click at [452, 195] on link "Start Calls Here" at bounding box center [455, 203] width 113 height 17
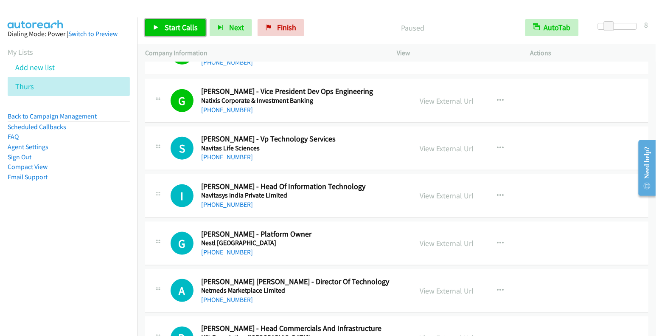
click at [174, 33] on link "Start Calls" at bounding box center [175, 27] width 61 height 17
click at [166, 23] on span "Pause" at bounding box center [174, 27] width 19 height 10
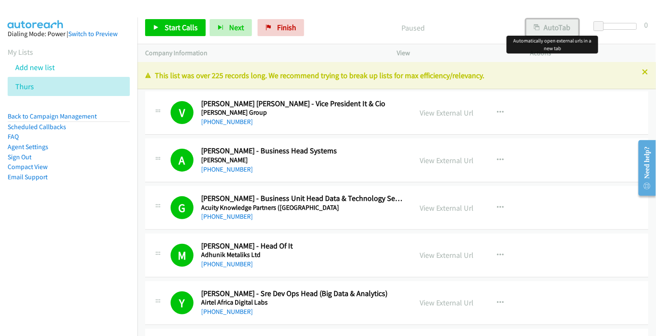
click at [543, 26] on button "AutoTab" at bounding box center [552, 27] width 53 height 17
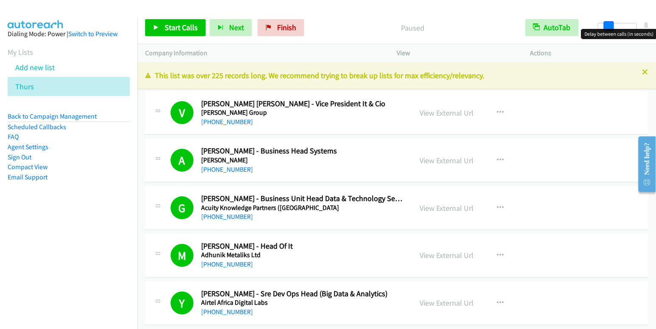
drag, startPoint x: 597, startPoint y: 27, endPoint x: 607, endPoint y: 28, distance: 9.8
click at [607, 28] on span at bounding box center [609, 26] width 10 height 10
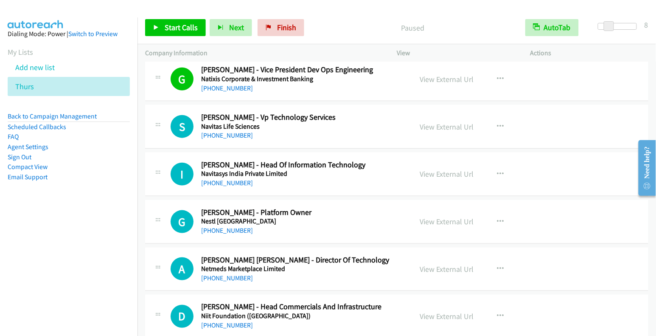
scroll to position [6160, 0]
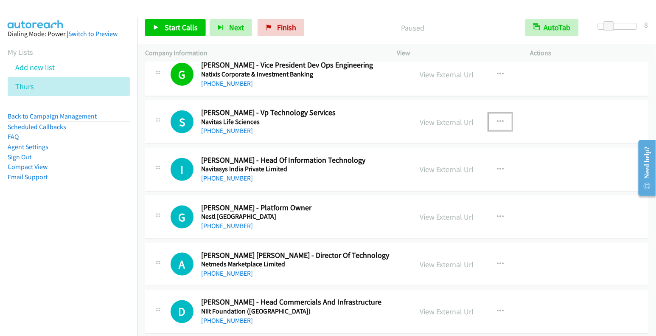
click at [497, 118] on icon "button" at bounding box center [500, 121] width 7 height 7
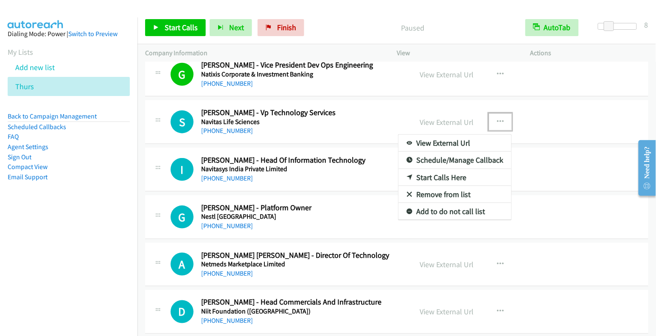
click at [442, 169] on link "Start Calls Here" at bounding box center [455, 177] width 113 height 17
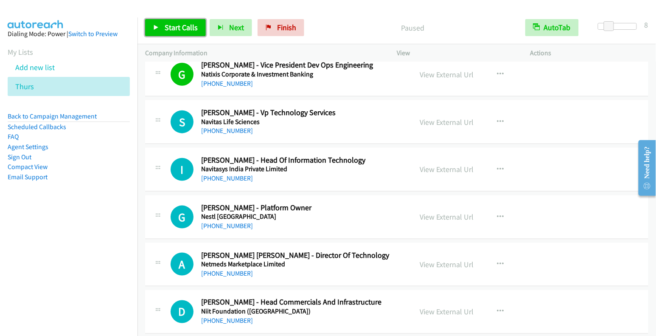
click at [160, 27] on link "Start Calls" at bounding box center [175, 27] width 61 height 17
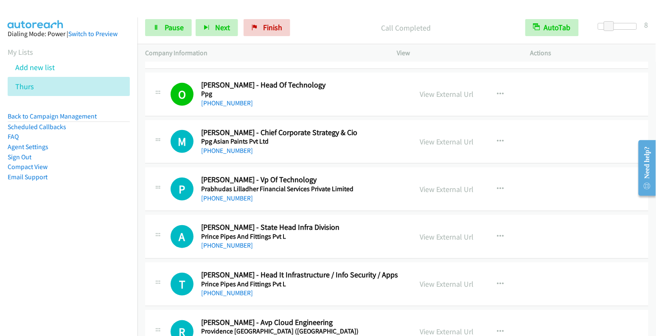
scroll to position [7045, 0]
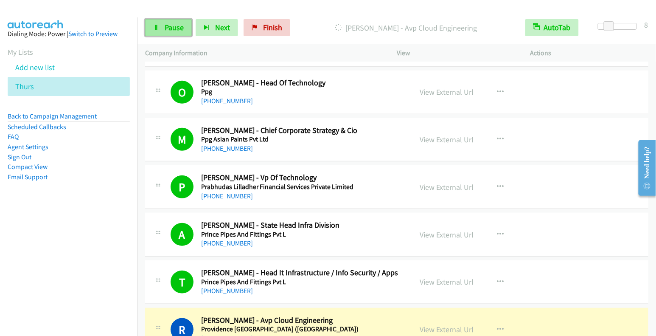
click at [178, 34] on link "Pause" at bounding box center [168, 27] width 47 height 17
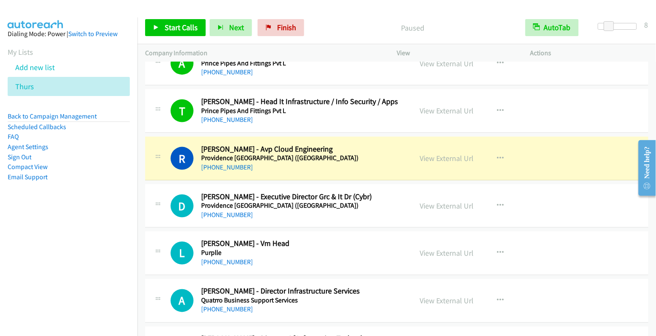
scroll to position [7221, 0]
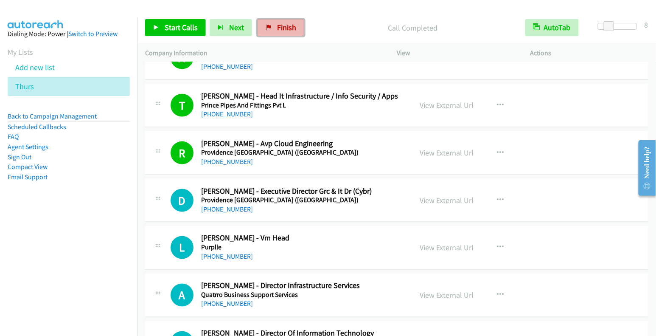
click at [289, 33] on link "Finish" at bounding box center [281, 27] width 47 height 17
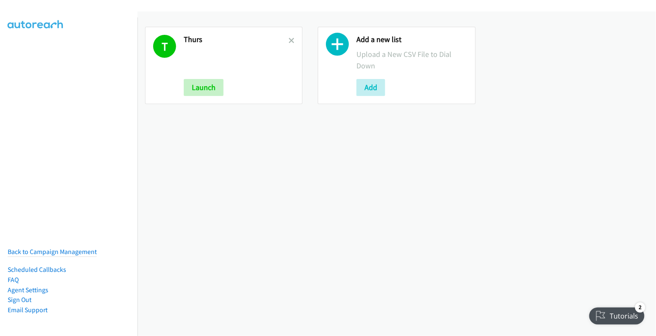
click at [289, 33] on div "T Thurs Launch" at bounding box center [223, 65] width 157 height 77
click at [289, 37] on link at bounding box center [292, 41] width 6 height 10
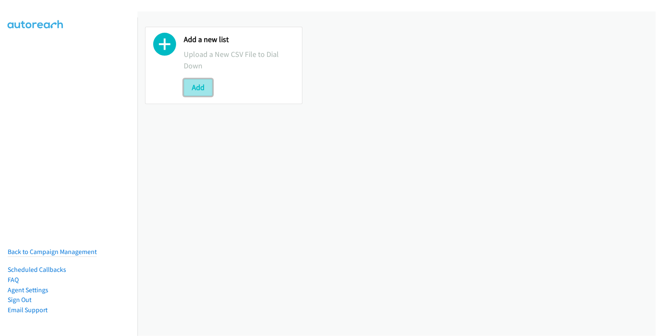
click at [197, 86] on button "Add" at bounding box center [198, 87] width 29 height 17
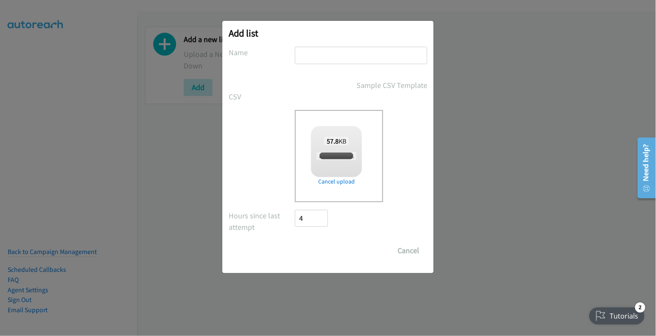
click at [334, 58] on input "text" at bounding box center [361, 55] width 132 height 17
checkbox input "true"
type input "thurs"
click at [317, 250] on input "Save List" at bounding box center [317, 250] width 45 height 17
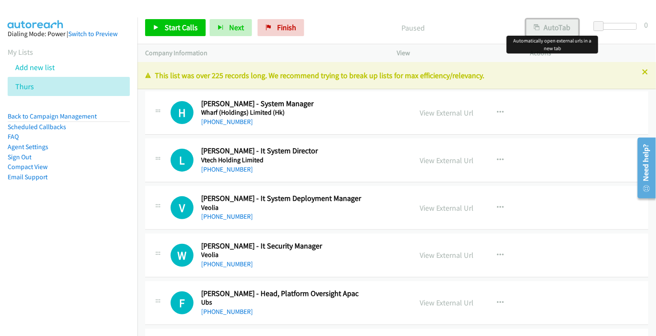
click at [549, 32] on button "AutoTab" at bounding box center [552, 27] width 53 height 17
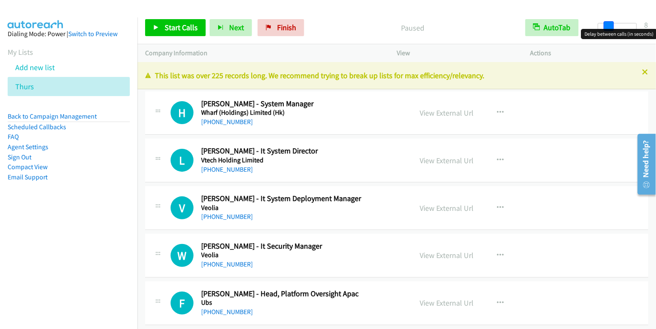
drag, startPoint x: 597, startPoint y: 27, endPoint x: 607, endPoint y: 26, distance: 9.8
click at [607, 26] on span at bounding box center [609, 26] width 10 height 10
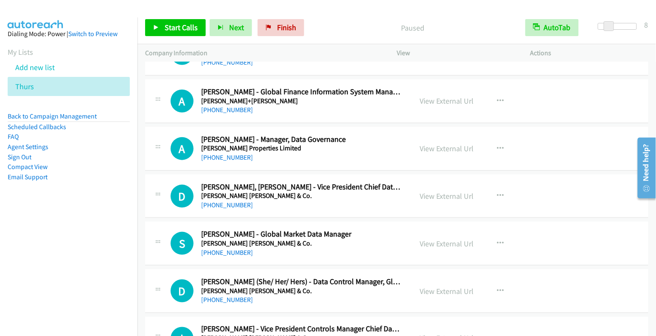
scroll to position [4177, 0]
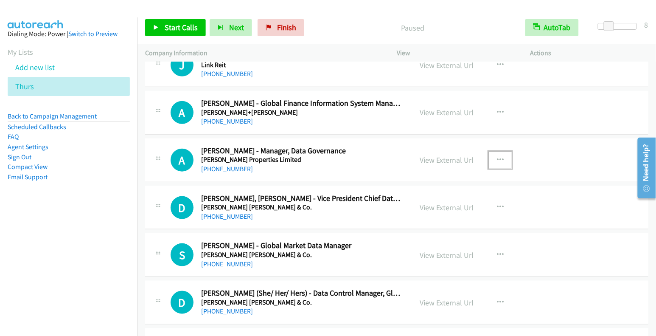
click at [497, 157] on icon "button" at bounding box center [500, 160] width 7 height 7
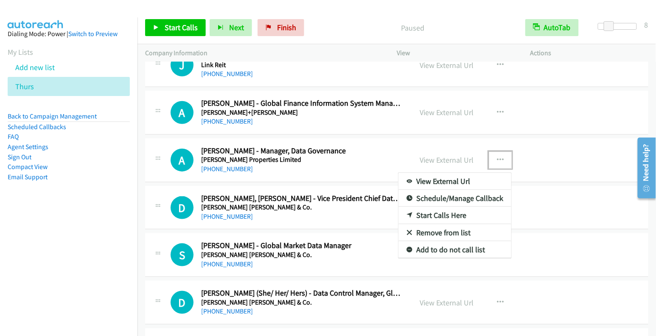
click at [448, 207] on link "Start Calls Here" at bounding box center [455, 215] width 113 height 17
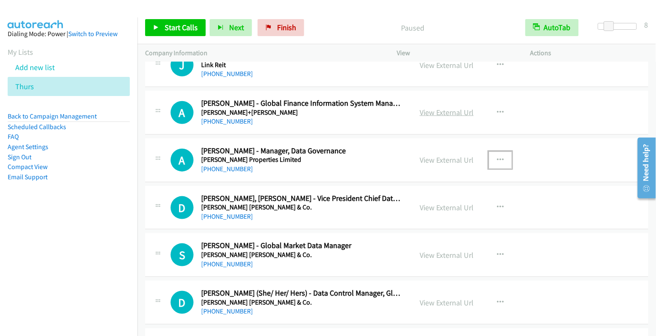
click at [442, 107] on link "View External Url" at bounding box center [447, 112] width 54 height 10
click at [184, 28] on span "Start Calls" at bounding box center [181, 27] width 33 height 10
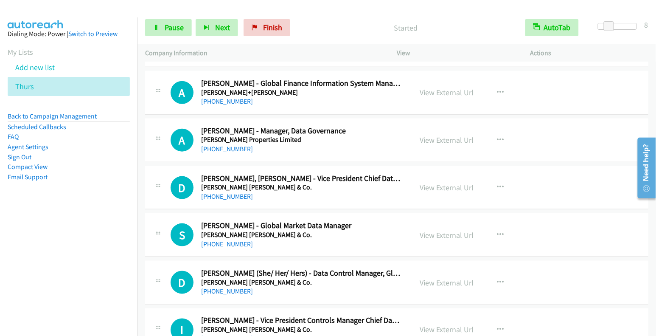
scroll to position [4215, 0]
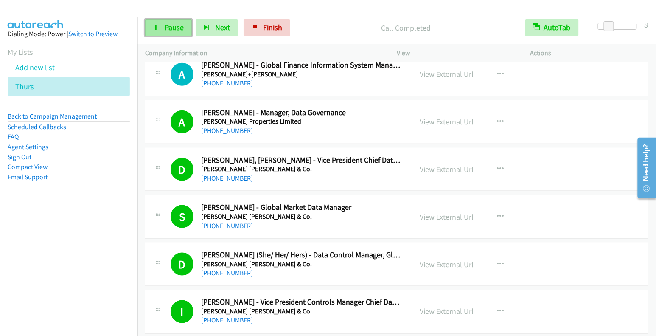
click at [174, 25] on span "Pause" at bounding box center [174, 27] width 19 height 10
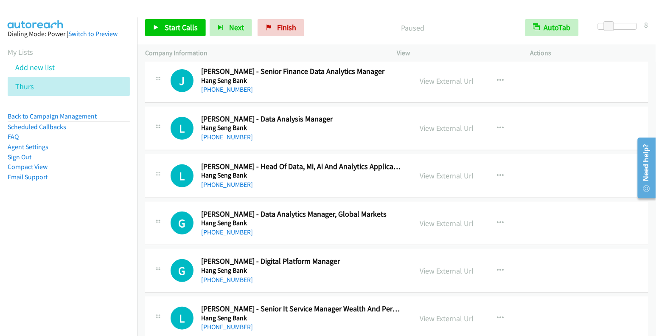
scroll to position [6965, 0]
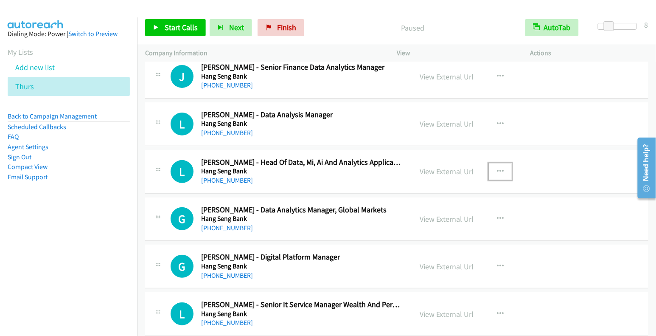
click at [500, 163] on button "button" at bounding box center [500, 171] width 23 height 17
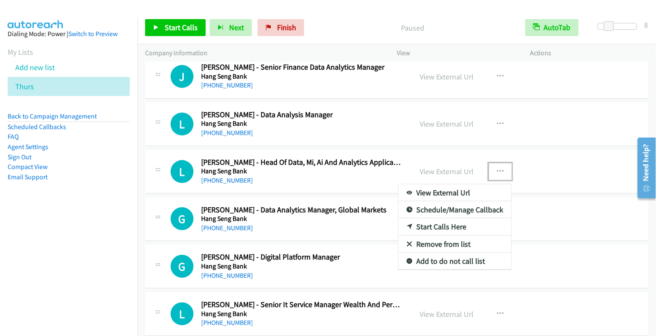
click at [441, 218] on link "Start Calls Here" at bounding box center [455, 226] width 113 height 17
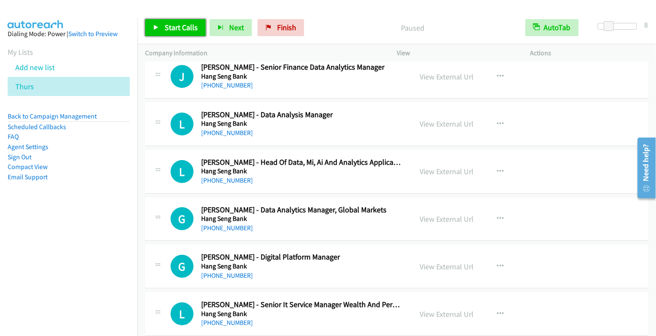
click at [165, 26] on span "Start Calls" at bounding box center [181, 27] width 33 height 10
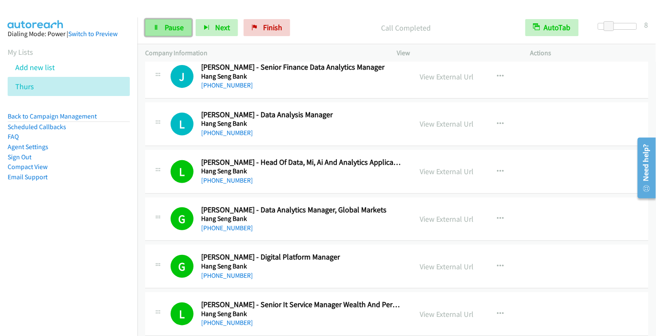
click at [166, 22] on span "Pause" at bounding box center [174, 27] width 19 height 10
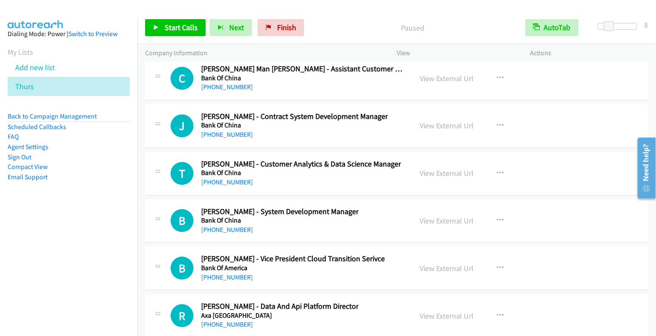
scroll to position [11520, 0]
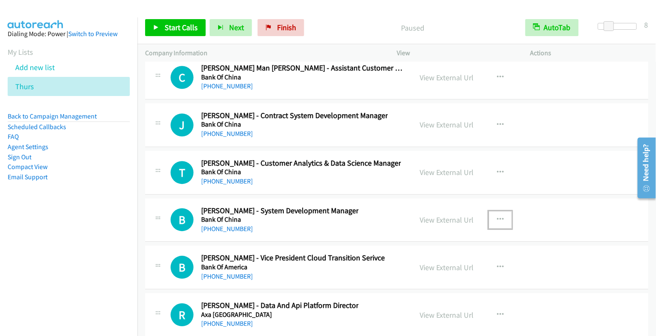
click at [492, 211] on button "button" at bounding box center [500, 219] width 23 height 17
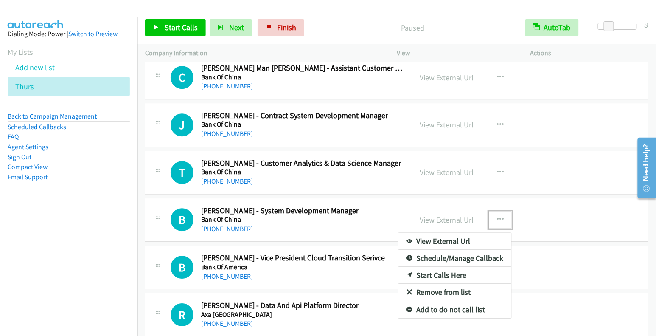
click at [439, 267] on link "Start Calls Here" at bounding box center [455, 275] width 113 height 17
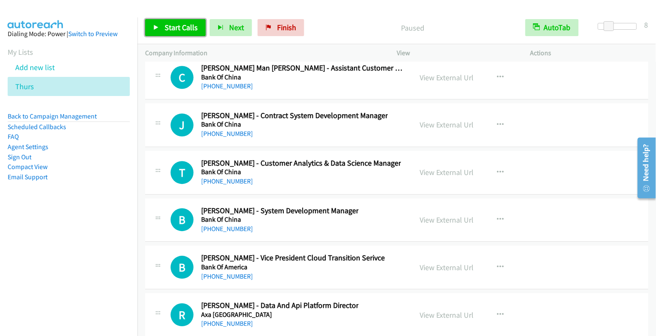
click at [167, 26] on span "Start Calls" at bounding box center [181, 27] width 33 height 10
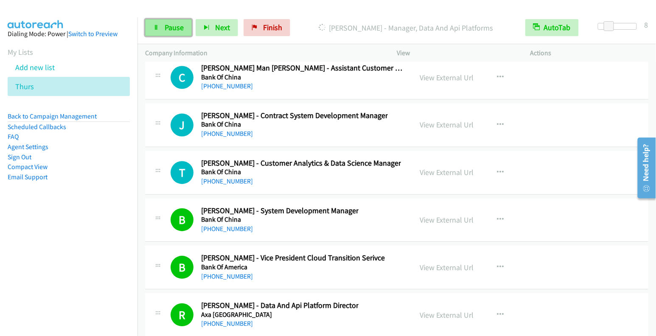
click at [165, 31] on span "Pause" at bounding box center [174, 27] width 19 height 10
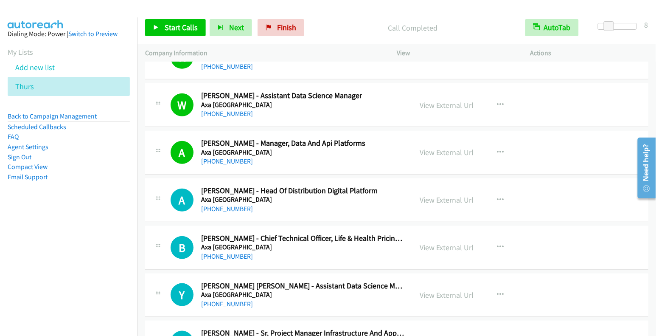
scroll to position [11978, 0]
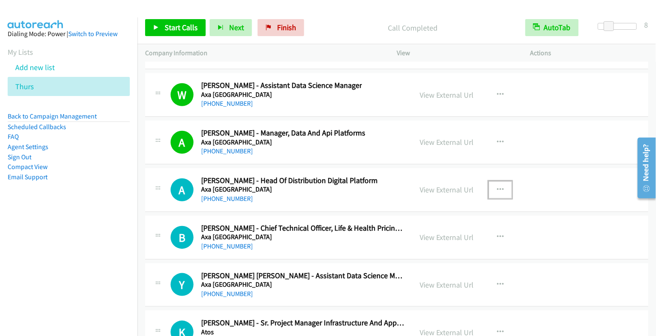
click at [497, 186] on icon "button" at bounding box center [500, 189] width 7 height 7
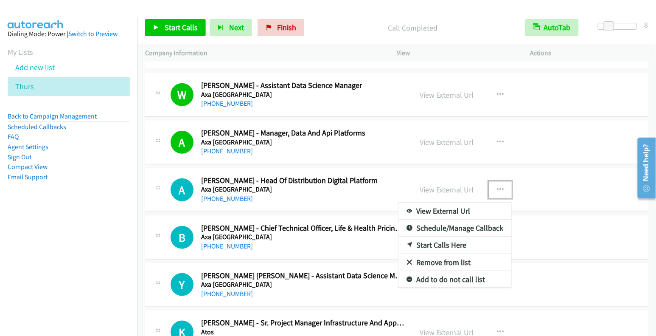
click at [446, 236] on link "Start Calls Here" at bounding box center [455, 244] width 113 height 17
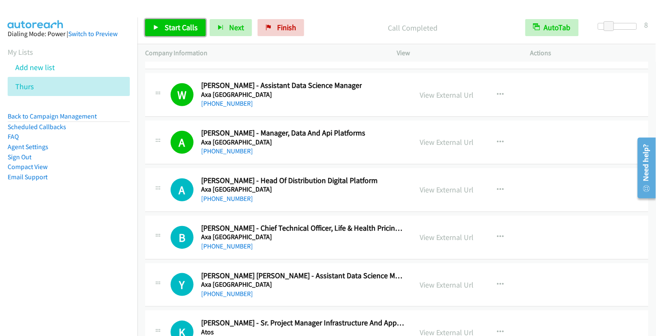
click at [174, 26] on span "Start Calls" at bounding box center [181, 27] width 33 height 10
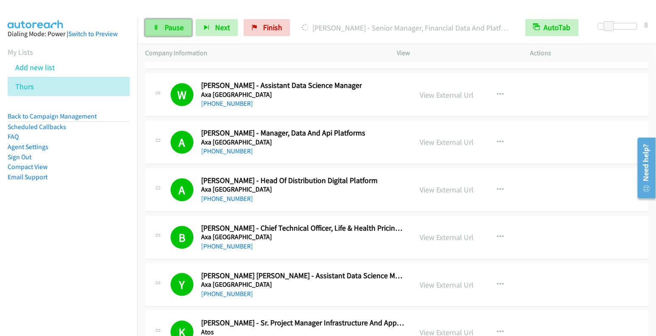
click at [165, 25] on span "Pause" at bounding box center [174, 27] width 19 height 10
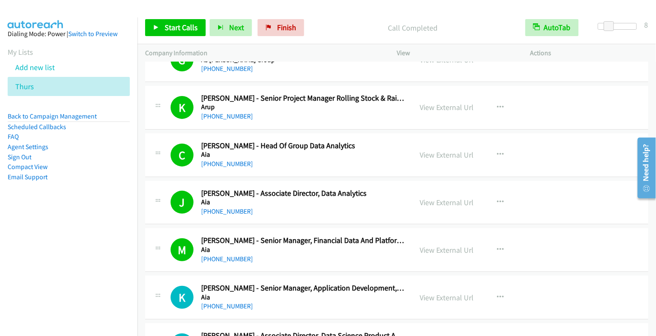
scroll to position [12917, 0]
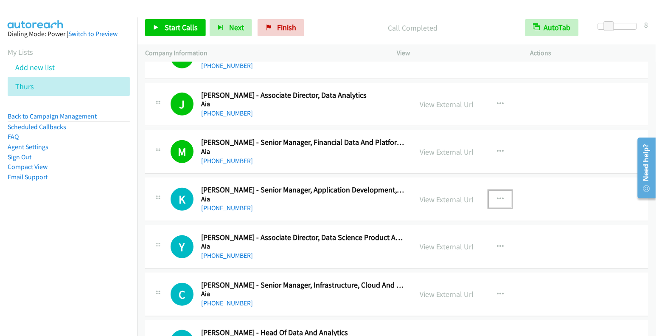
click at [499, 196] on icon "button" at bounding box center [500, 199] width 7 height 7
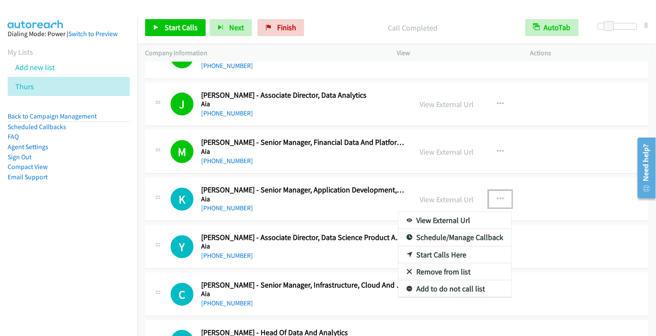
click at [449, 246] on link "Start Calls Here" at bounding box center [455, 254] width 113 height 17
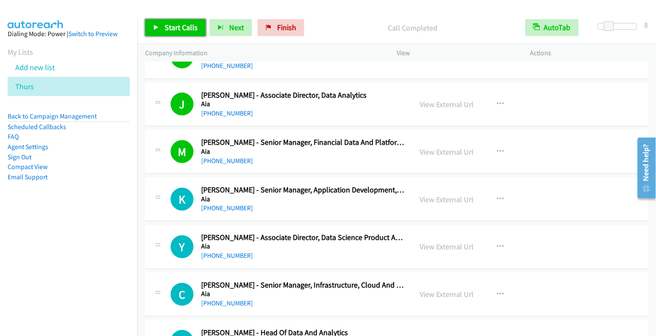
click at [181, 23] on span "Start Calls" at bounding box center [181, 27] width 33 height 10
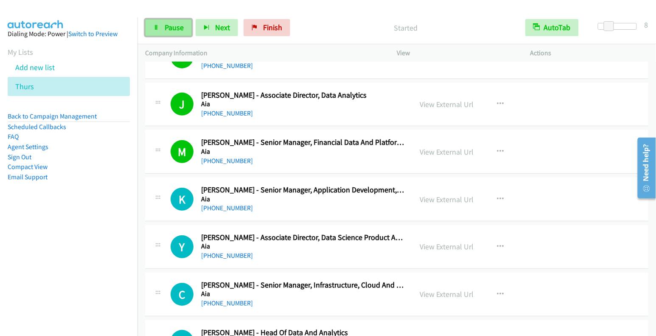
click at [178, 25] on span "Pause" at bounding box center [174, 27] width 19 height 10
click at [263, 31] on span "Finish" at bounding box center [272, 27] width 19 height 10
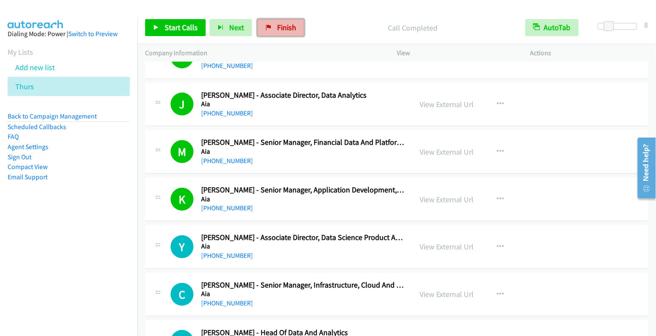
click at [284, 25] on span "Finish" at bounding box center [286, 27] width 19 height 10
